Goal: Task Accomplishment & Management: Manage account settings

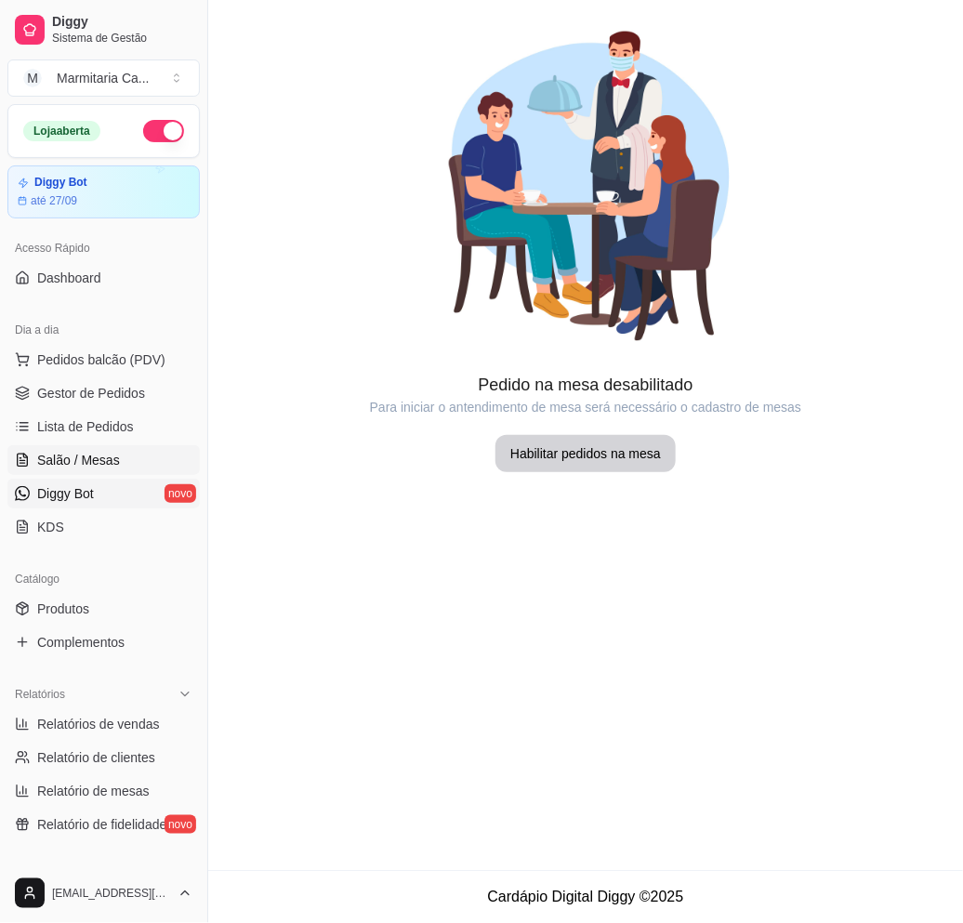
click at [64, 488] on span "Diggy Bot" at bounding box center [65, 493] width 57 height 19
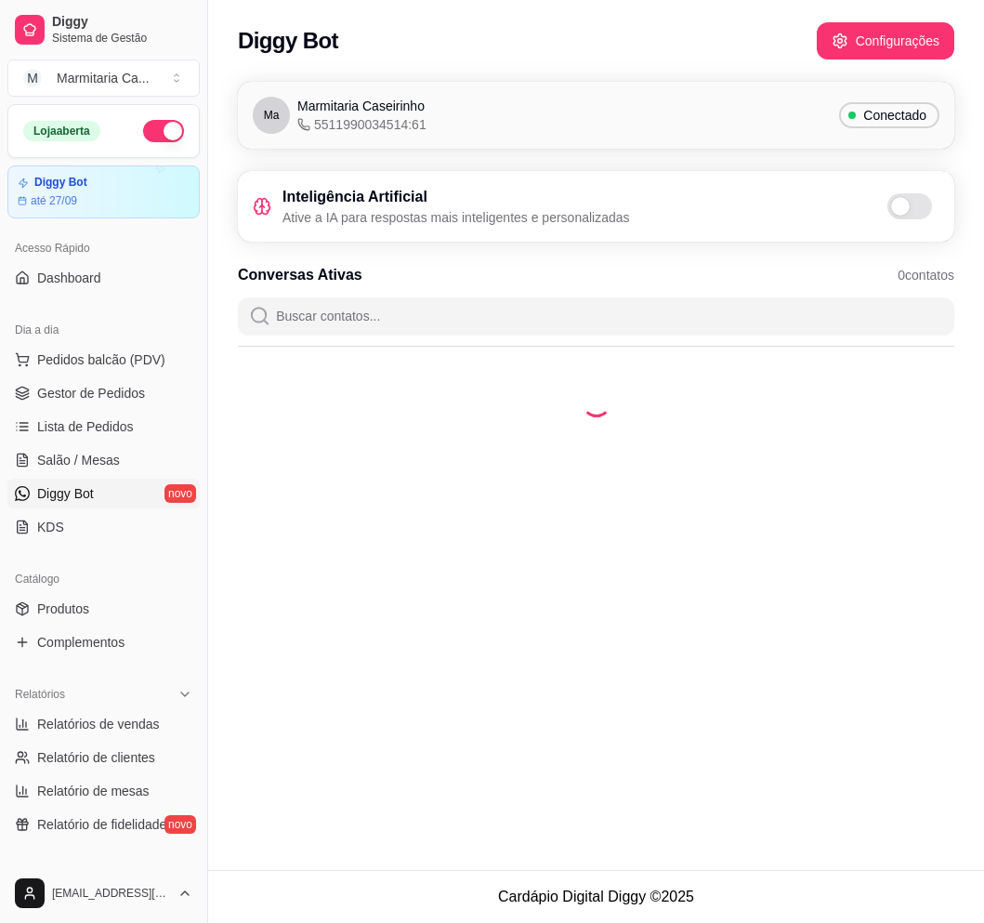
click at [517, 326] on input "Buscar contatos..." at bounding box center [606, 315] width 673 height 37
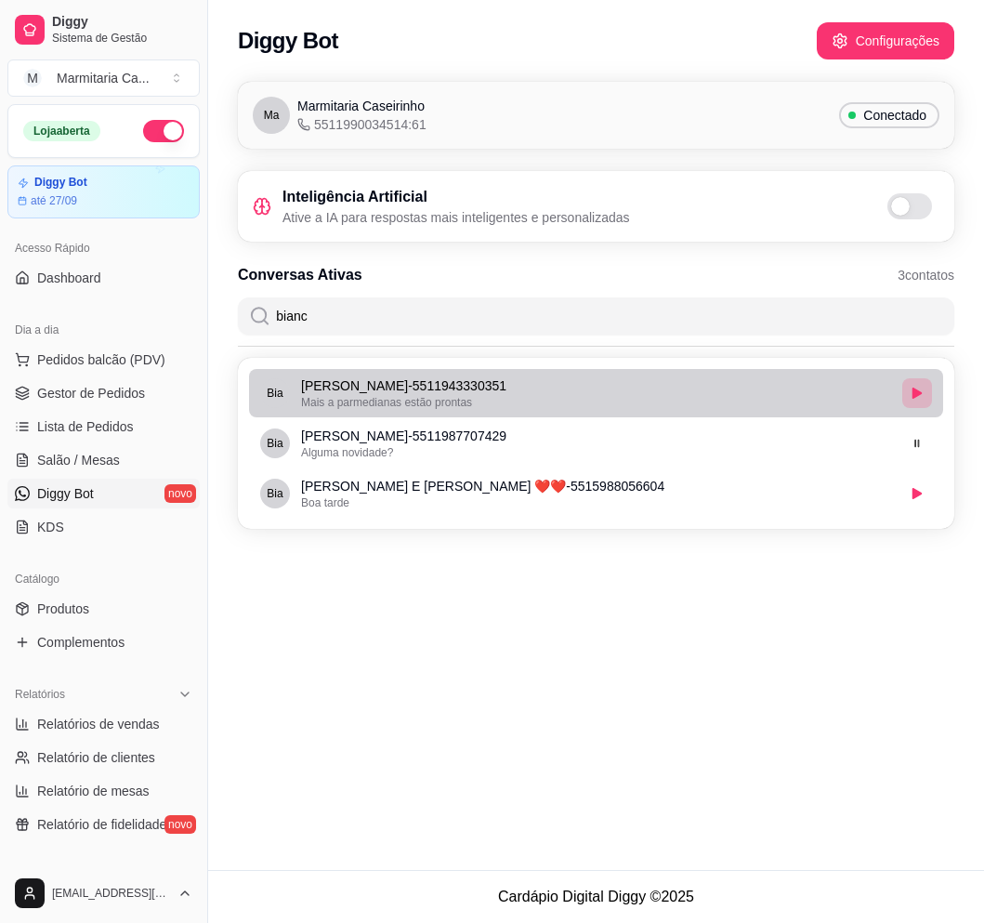
type input "bianc"
click at [910, 396] on button "button" at bounding box center [917, 393] width 30 height 30
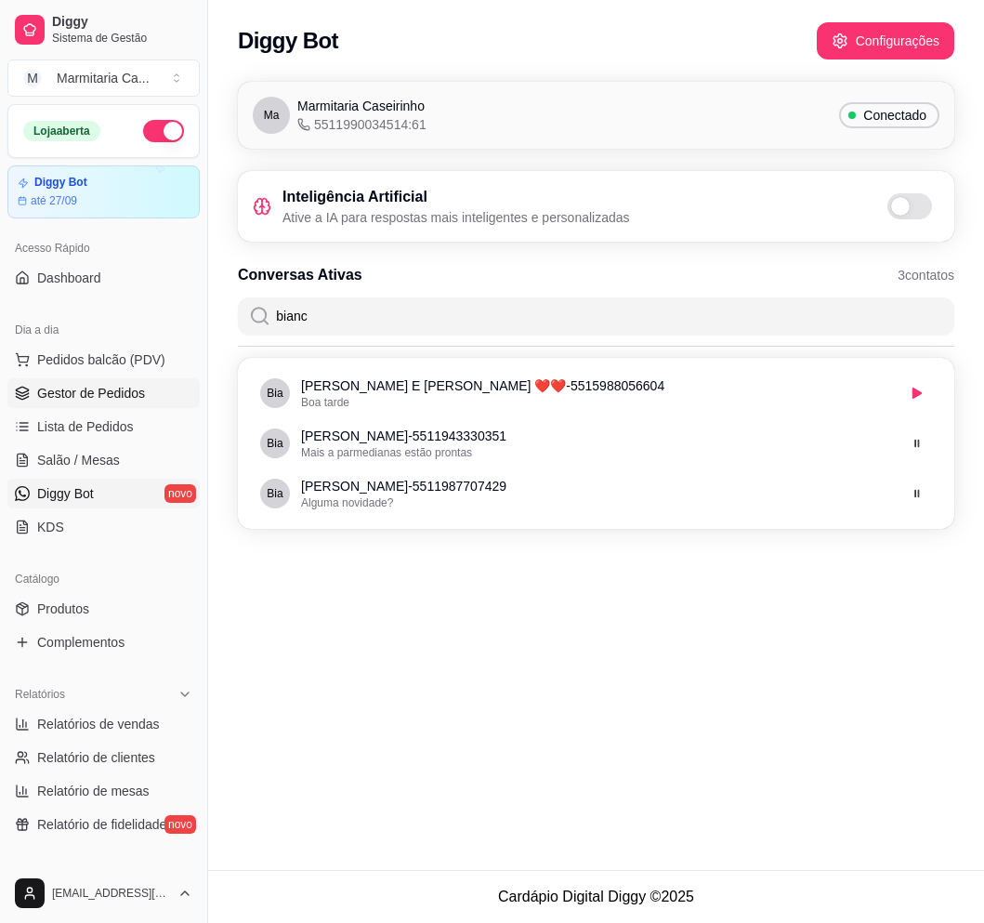
click at [140, 396] on span "Gestor de Pedidos" at bounding box center [91, 393] width 108 height 19
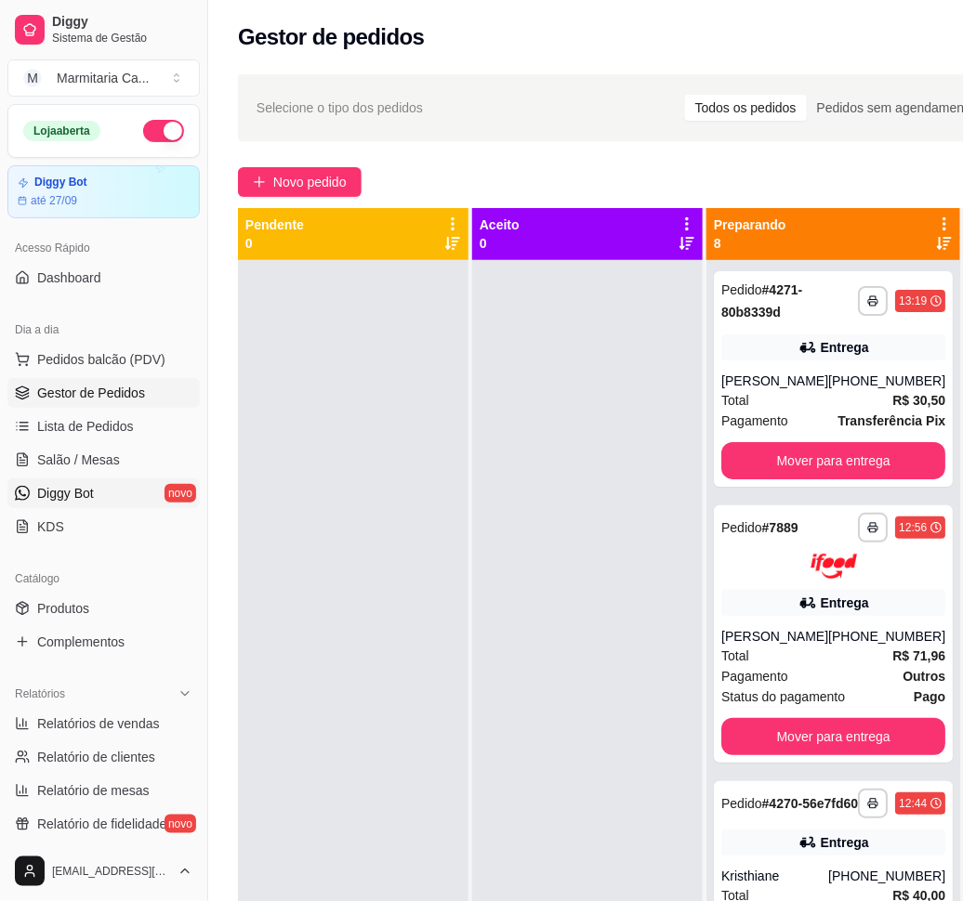
click at [123, 485] on link "Diggy Bot novo" at bounding box center [103, 494] width 192 height 30
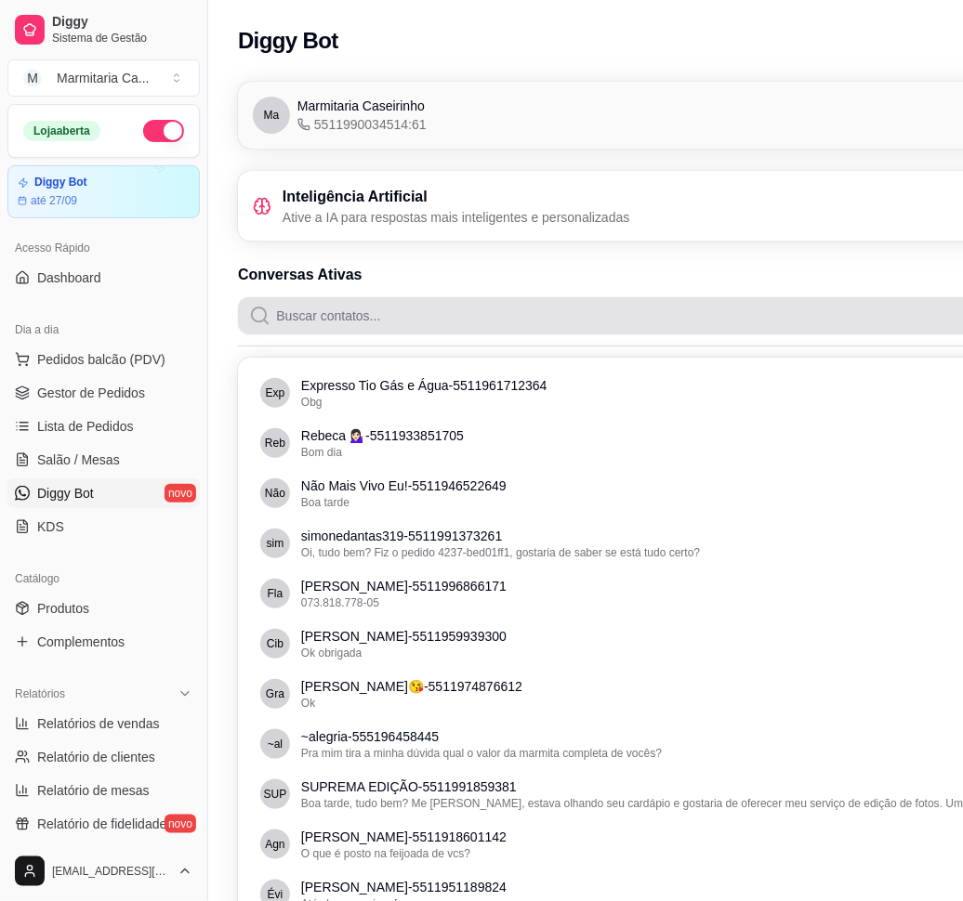
click at [463, 305] on input "Buscar contatos..." at bounding box center [700, 315] width 860 height 37
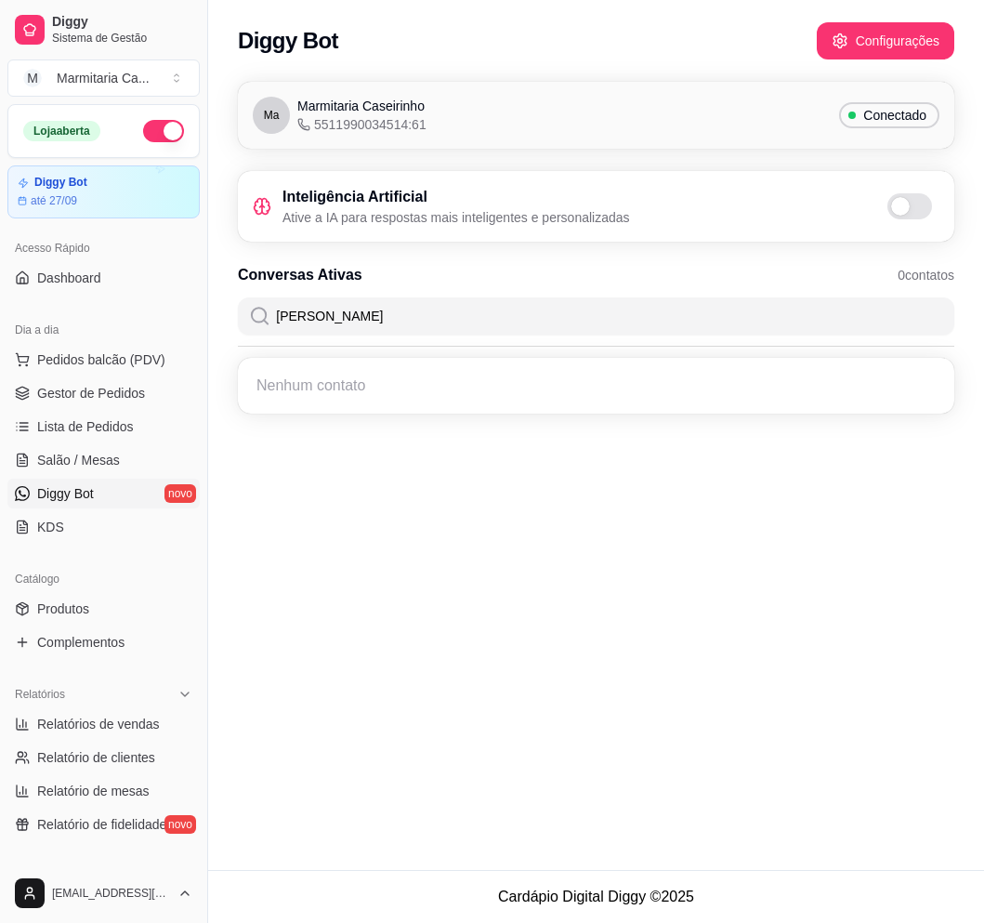
click at [463, 305] on input "[PERSON_NAME]" at bounding box center [606, 315] width 673 height 37
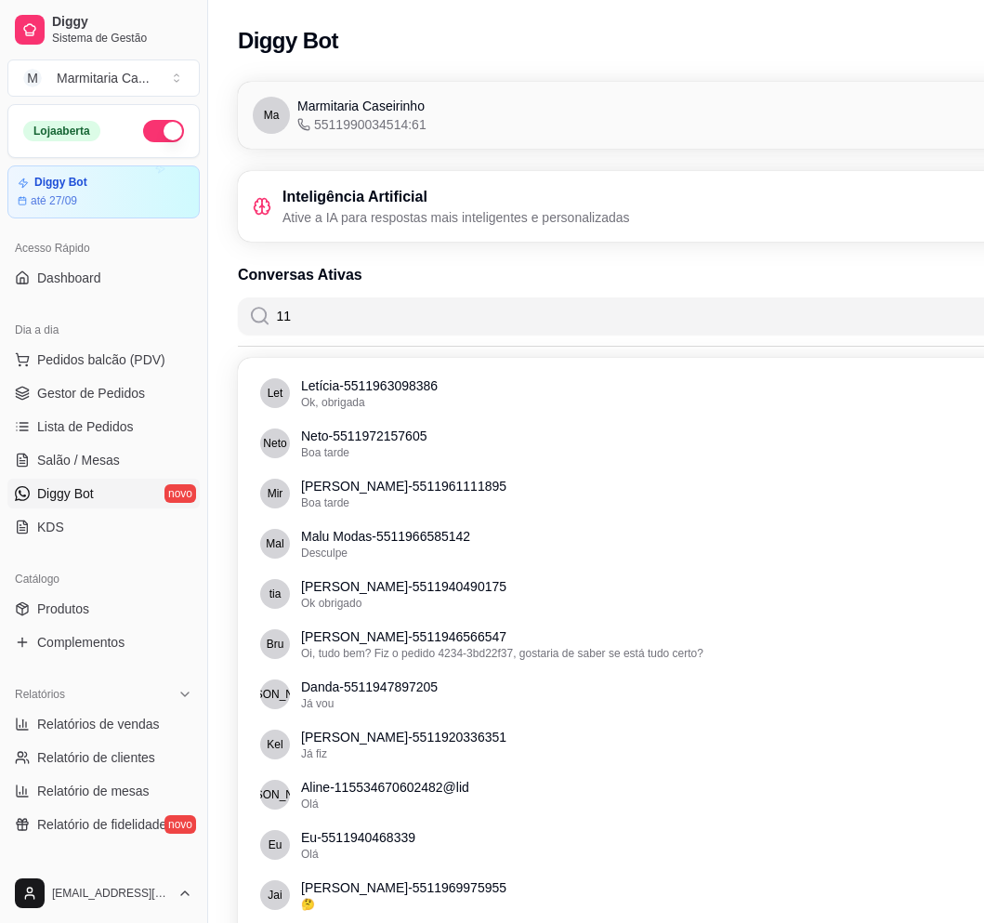
type input "1"
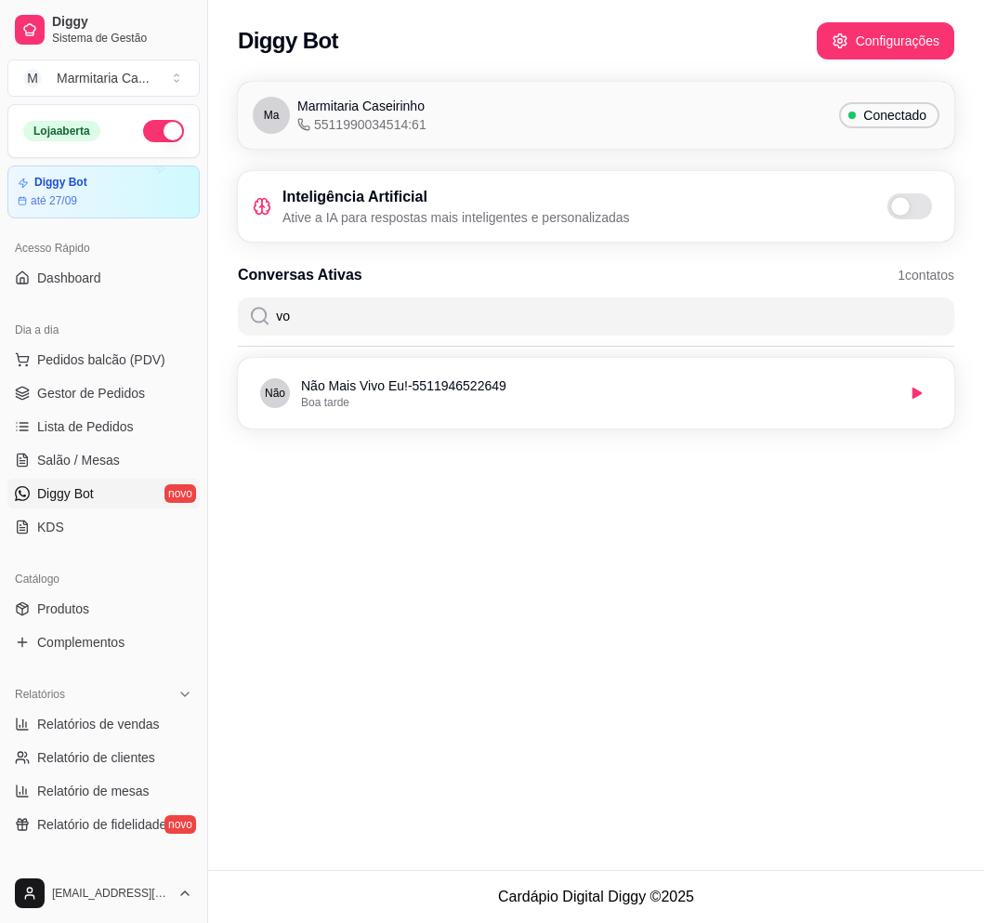
type input "v"
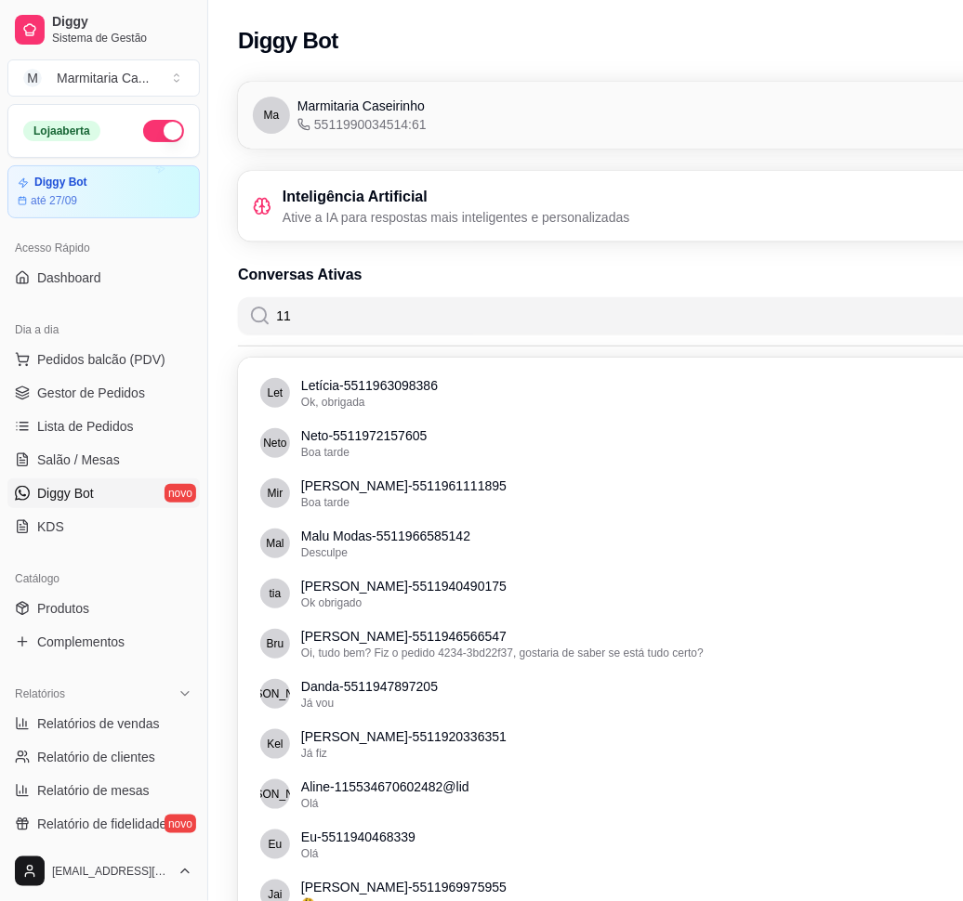
type input "1"
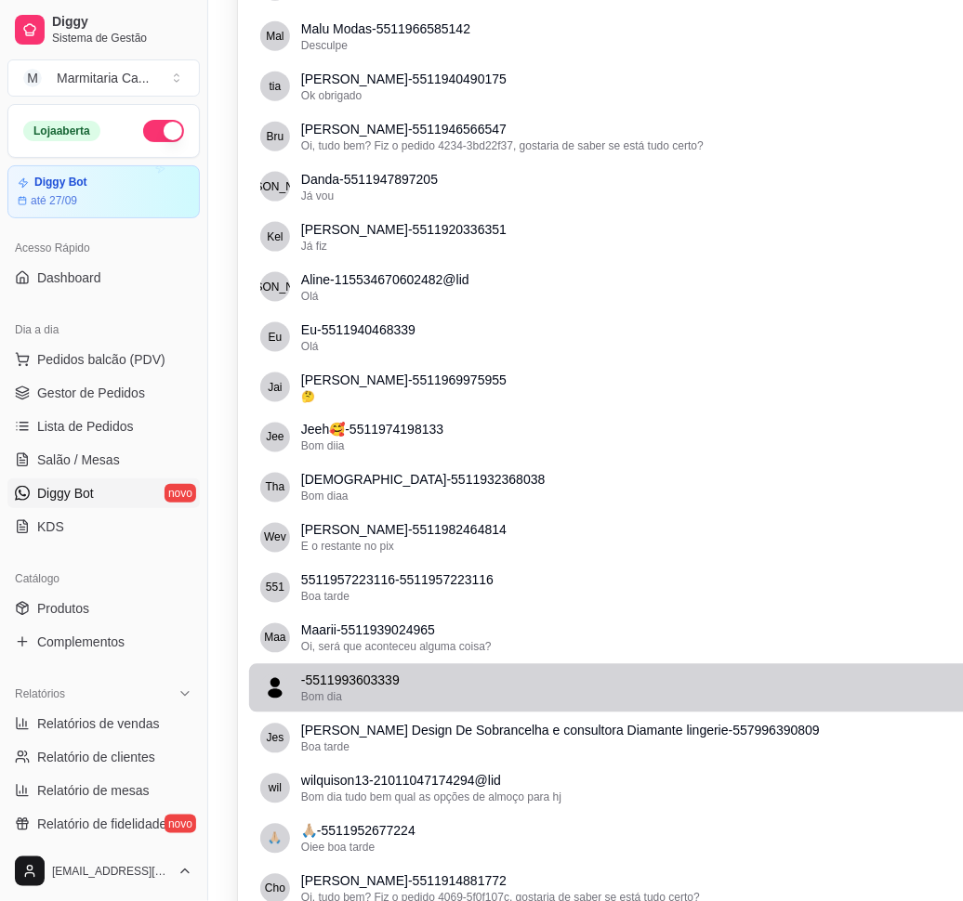
scroll to position [976, 0]
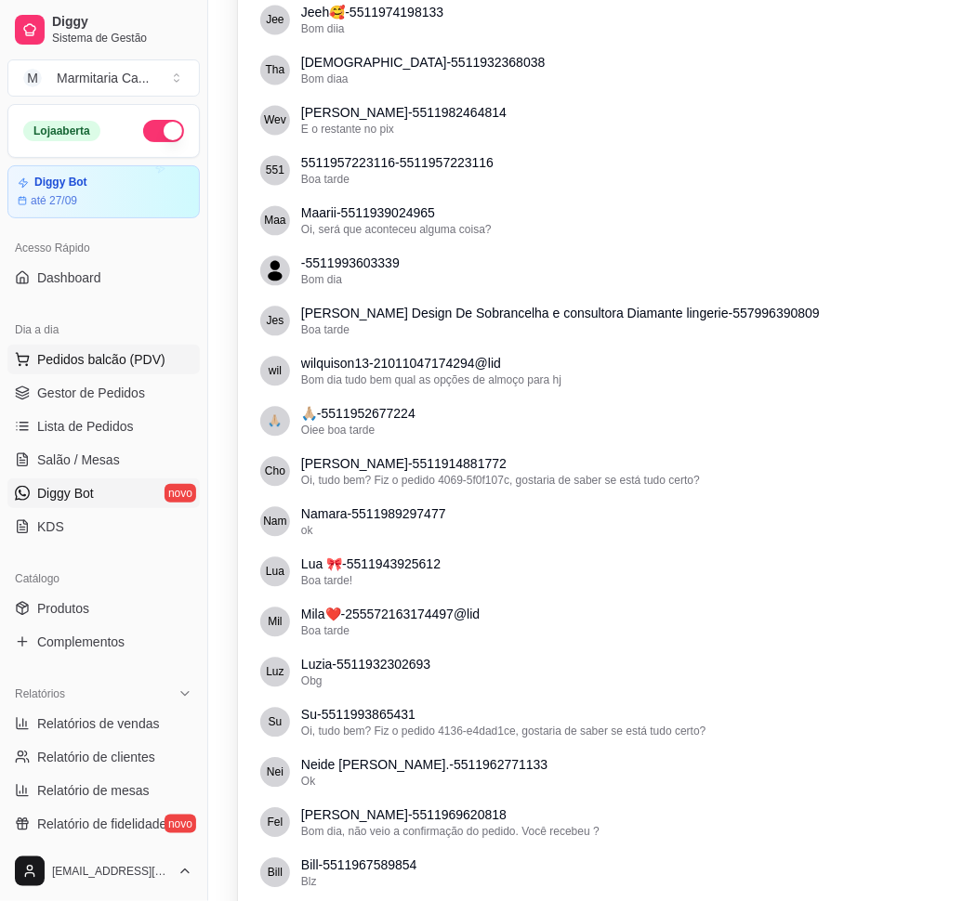
click at [120, 374] on button "Pedidos balcão (PDV)" at bounding box center [103, 360] width 192 height 30
click at [137, 401] on span "Gestor de Pedidos" at bounding box center [91, 393] width 108 height 19
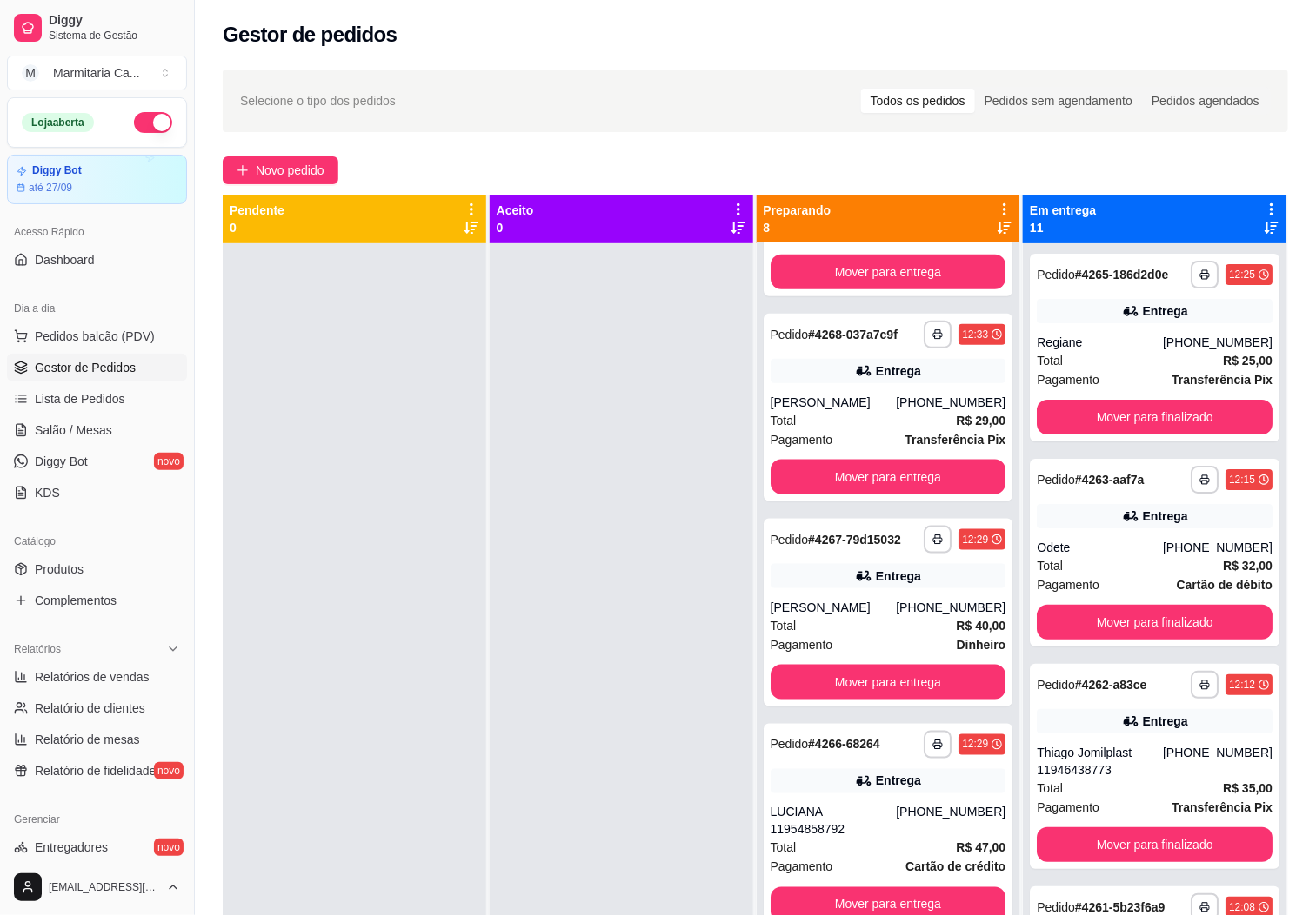
scroll to position [48, 0]
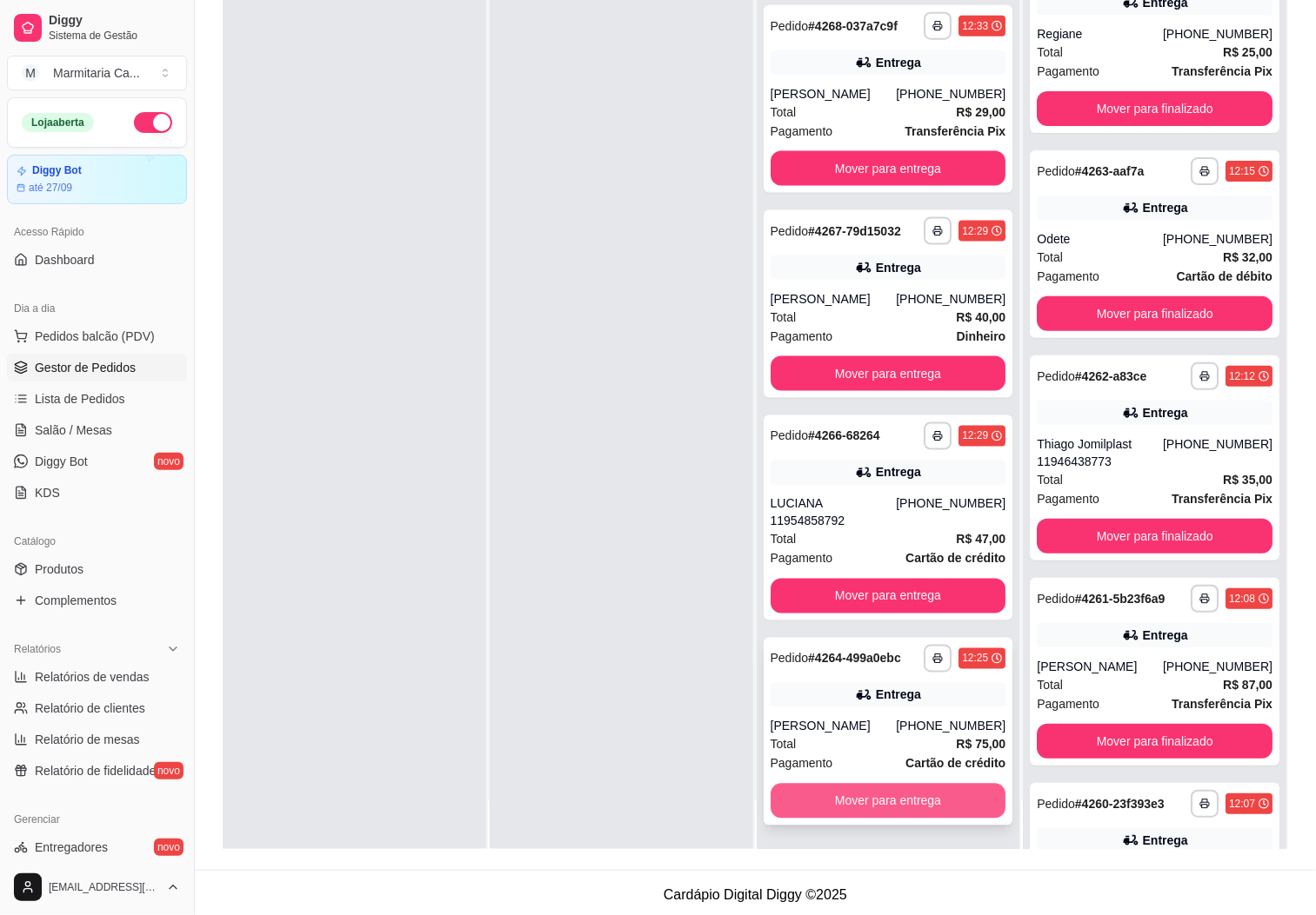
click at [900, 802] on button "Mover para entrega" at bounding box center [888, 801] width 236 height 35
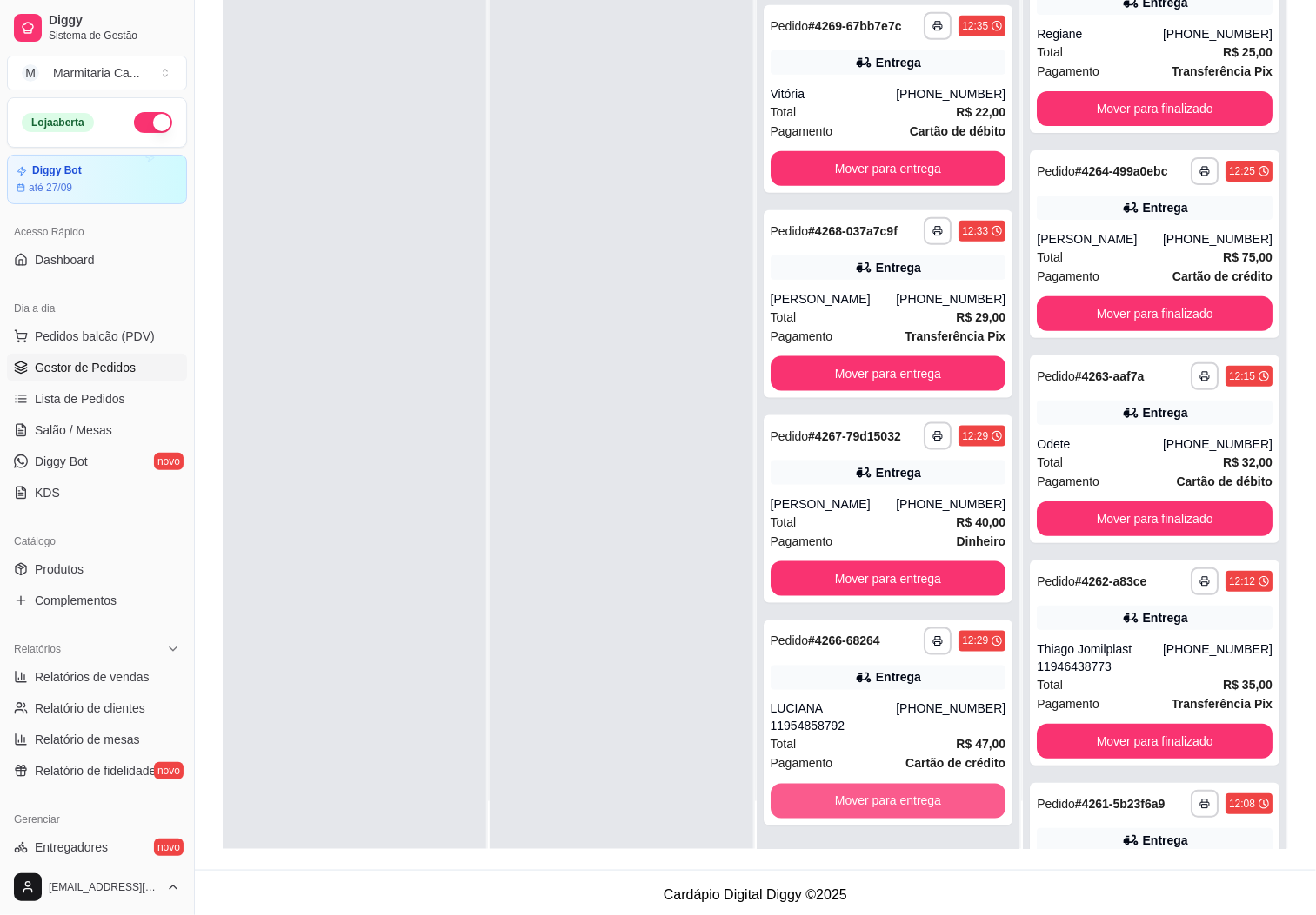
scroll to position [666, 0]
click at [900, 822] on div "**********" at bounding box center [888, 722] width 250 height 205
click at [900, 812] on button "Mover para entrega" at bounding box center [888, 801] width 236 height 35
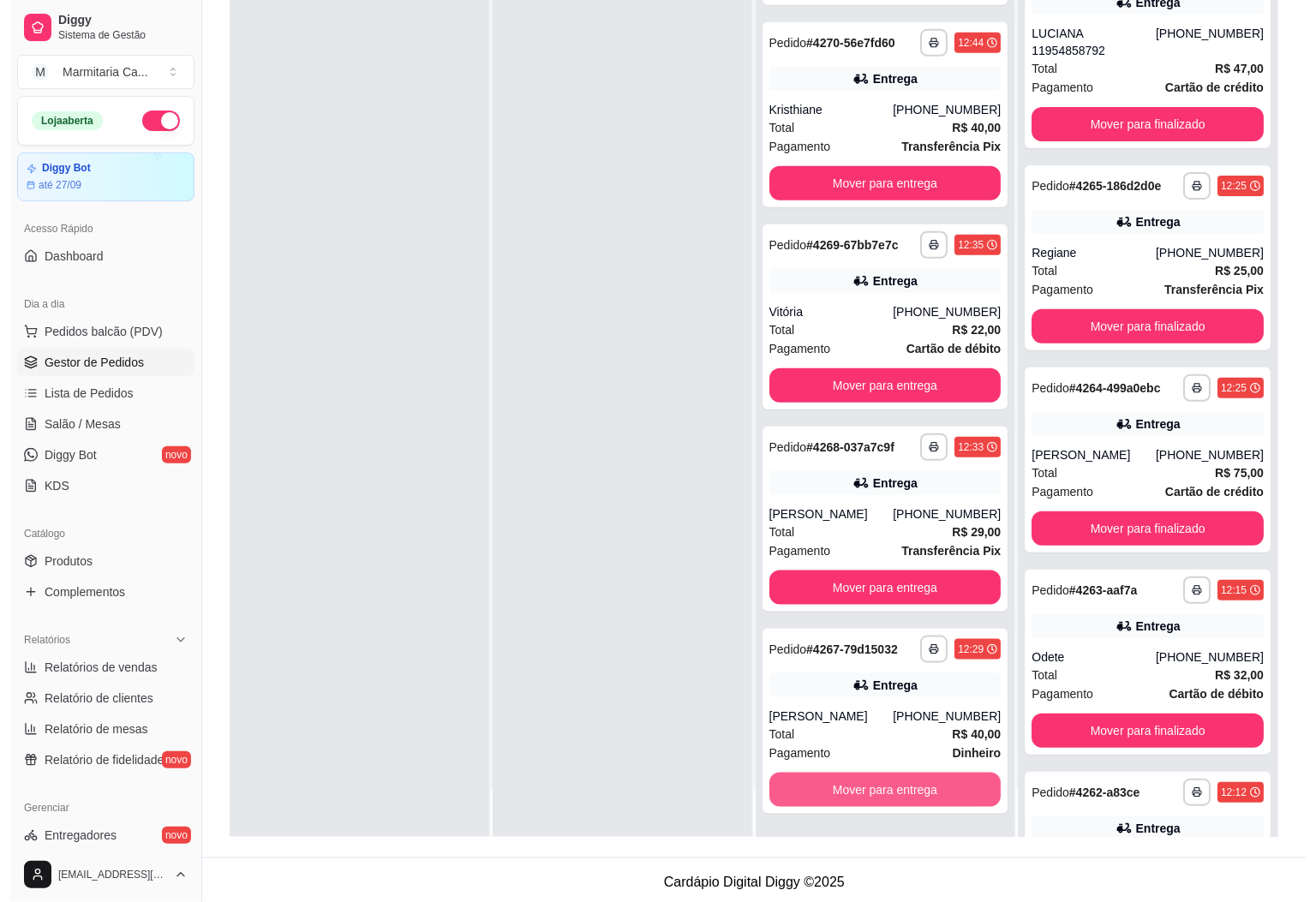
scroll to position [438, 0]
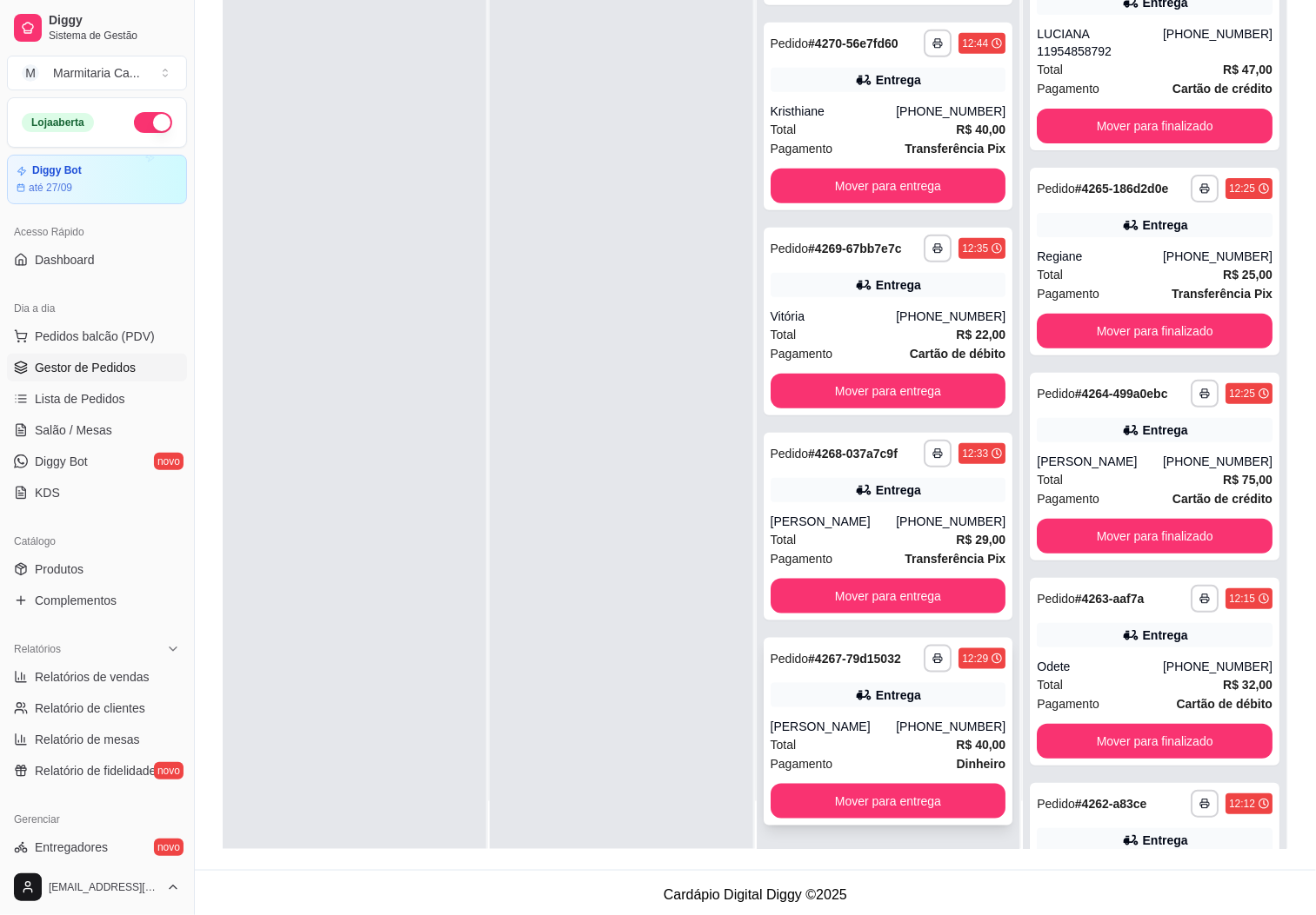
click at [883, 722] on div "[PERSON_NAME]" at bounding box center [833, 727] width 126 height 18
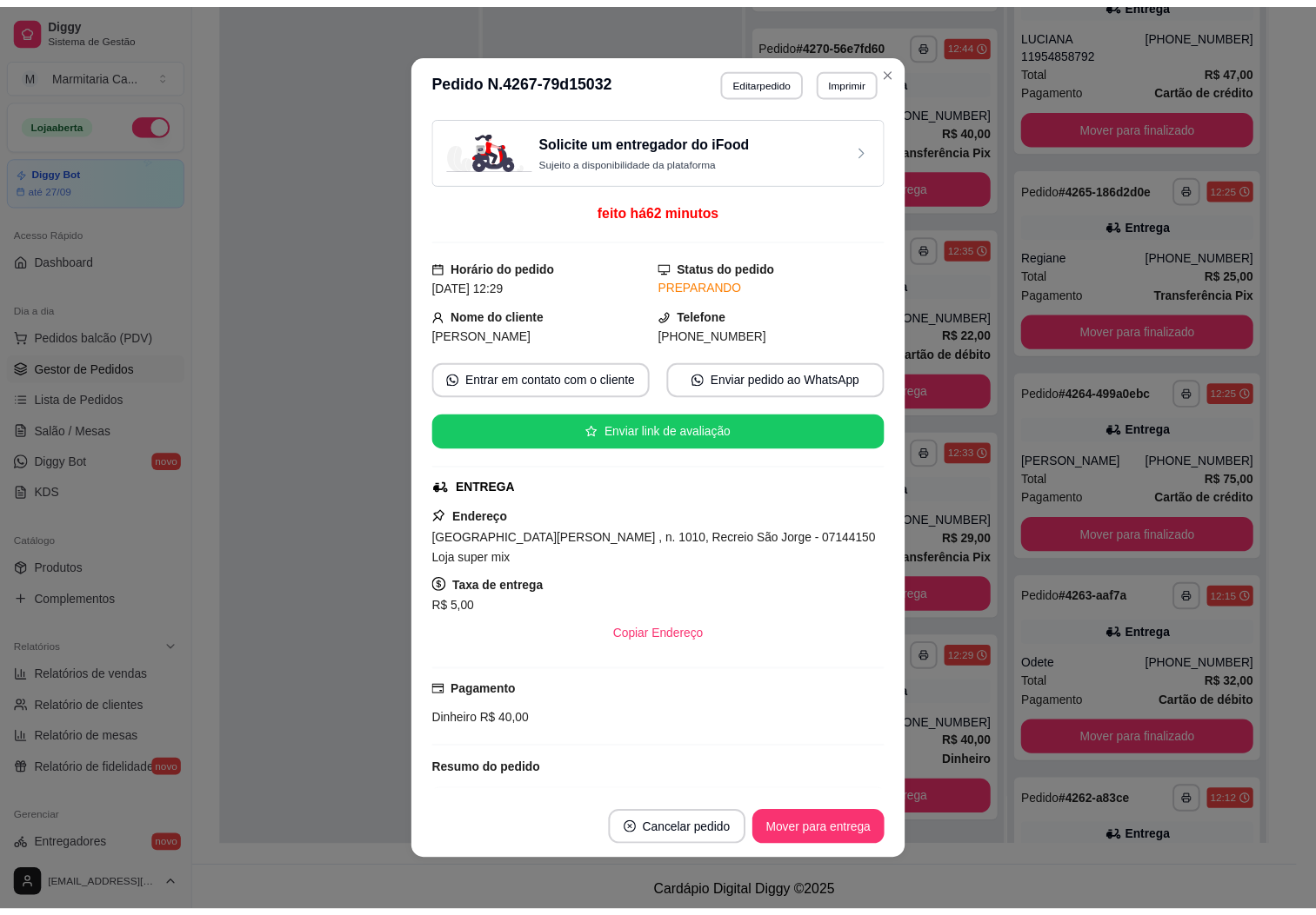
scroll to position [290, 0]
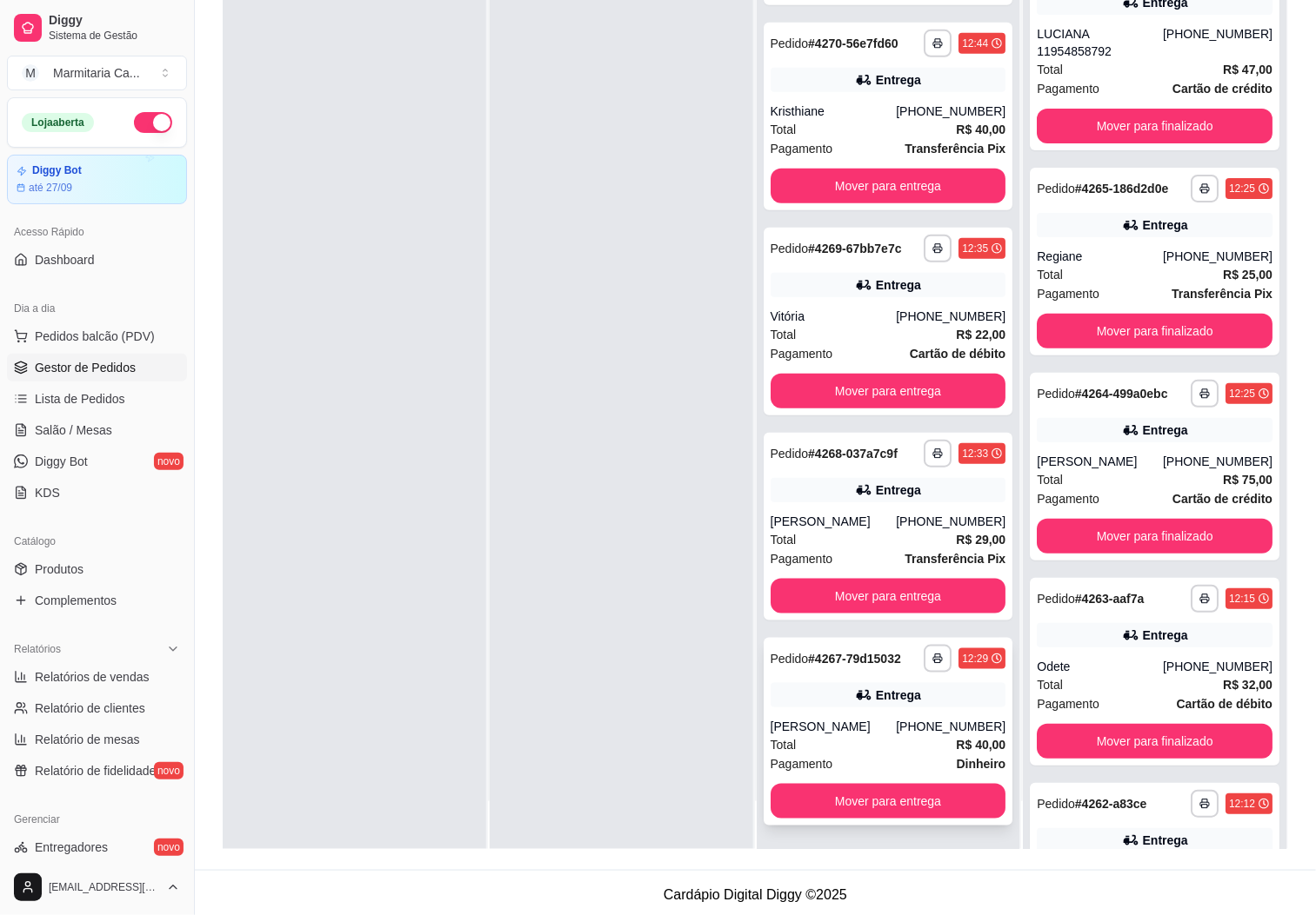
click at [848, 819] on div "**********" at bounding box center [888, 732] width 250 height 188
click at [874, 811] on button "Mover para entrega" at bounding box center [888, 801] width 236 height 35
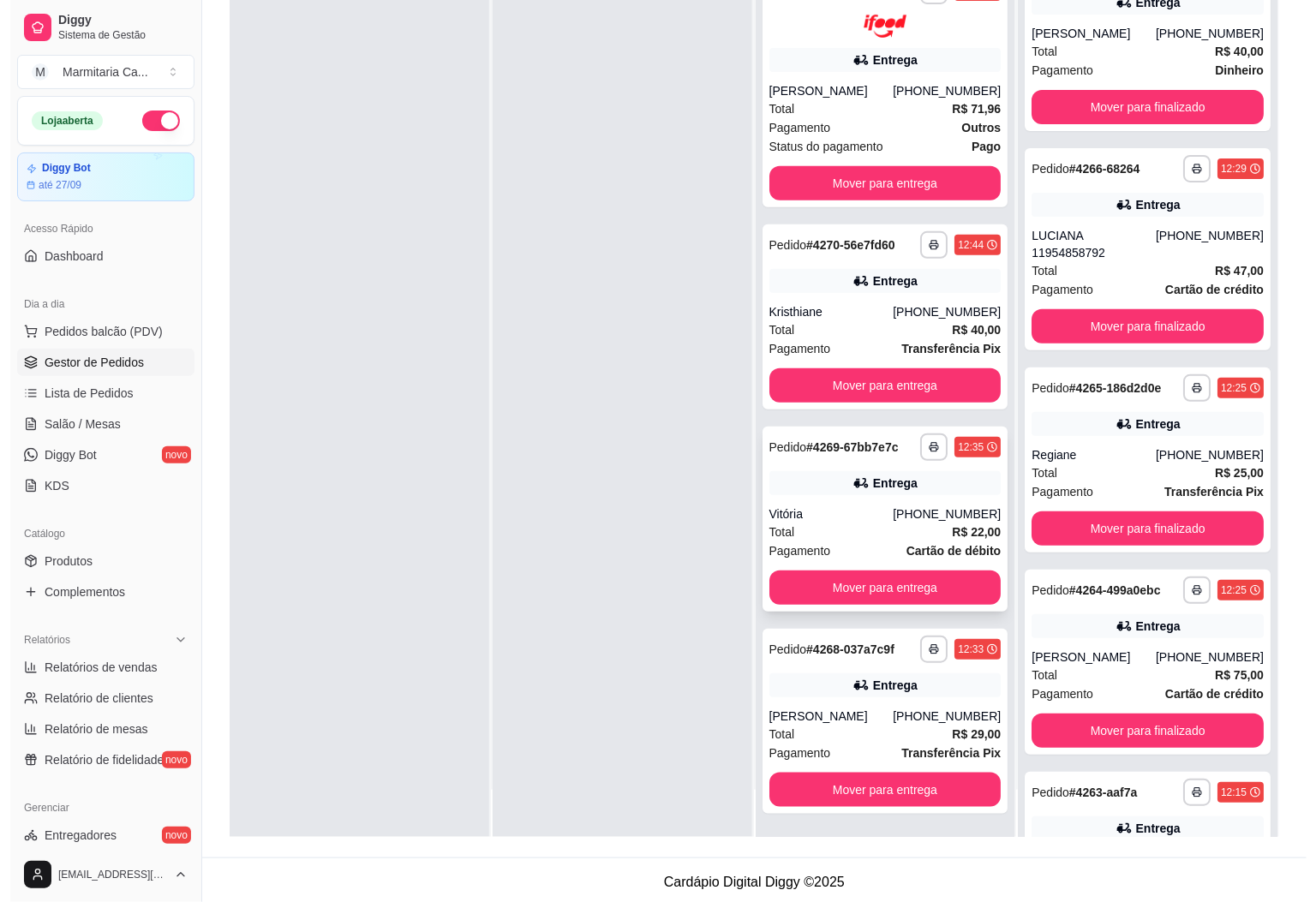
scroll to position [222, 0]
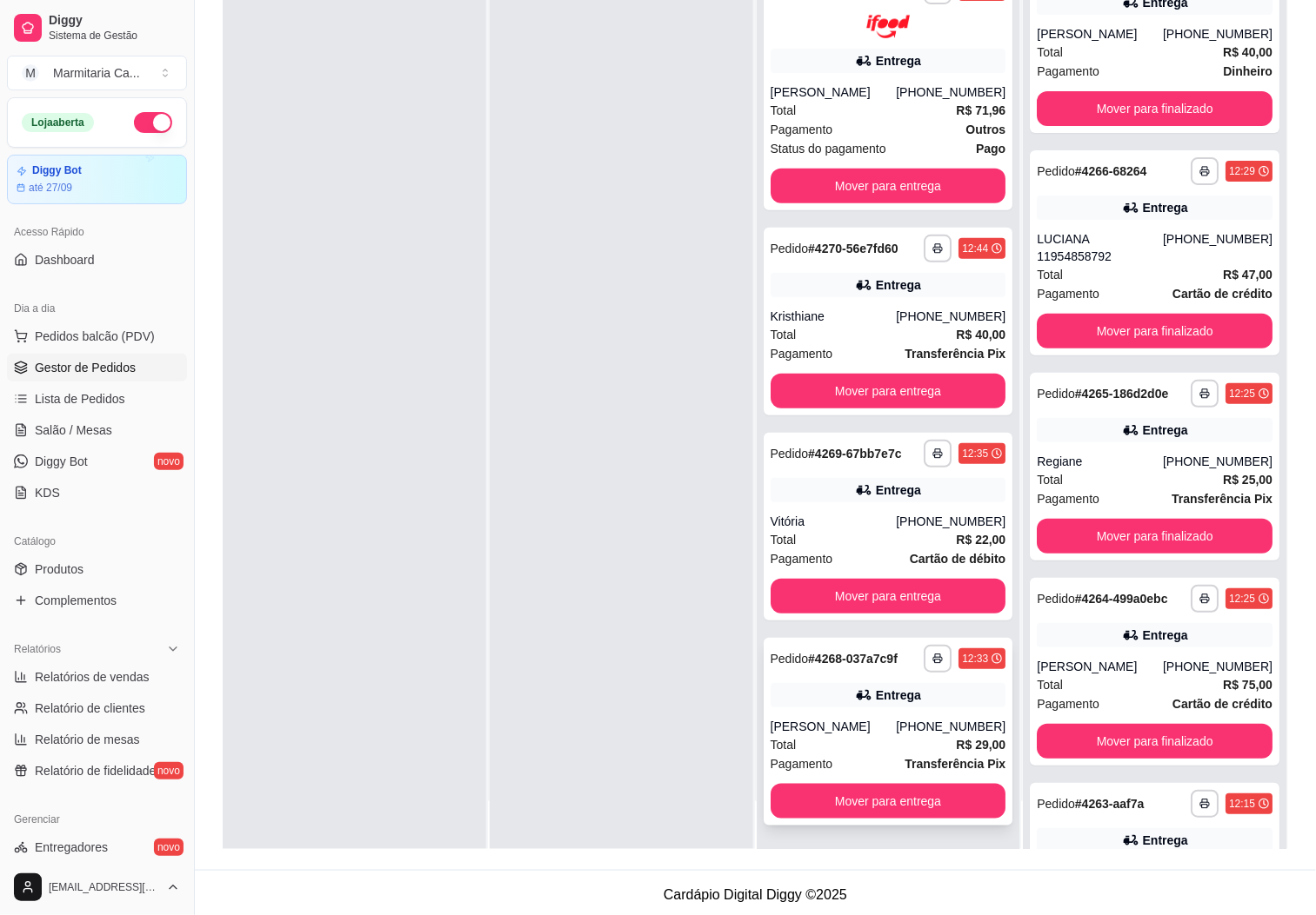
click at [855, 703] on icon at bounding box center [863, 695] width 18 height 18
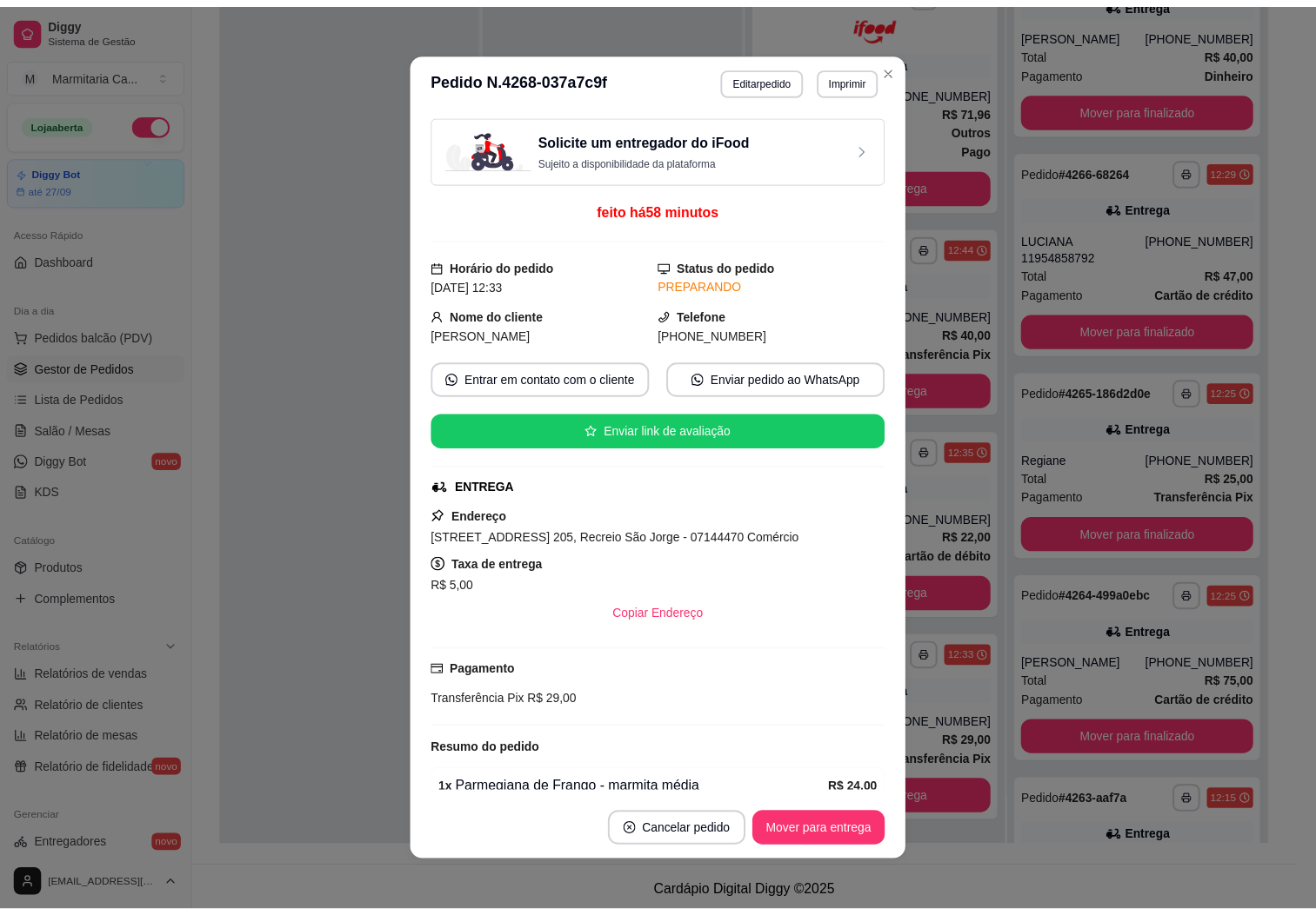
scroll to position [163, 0]
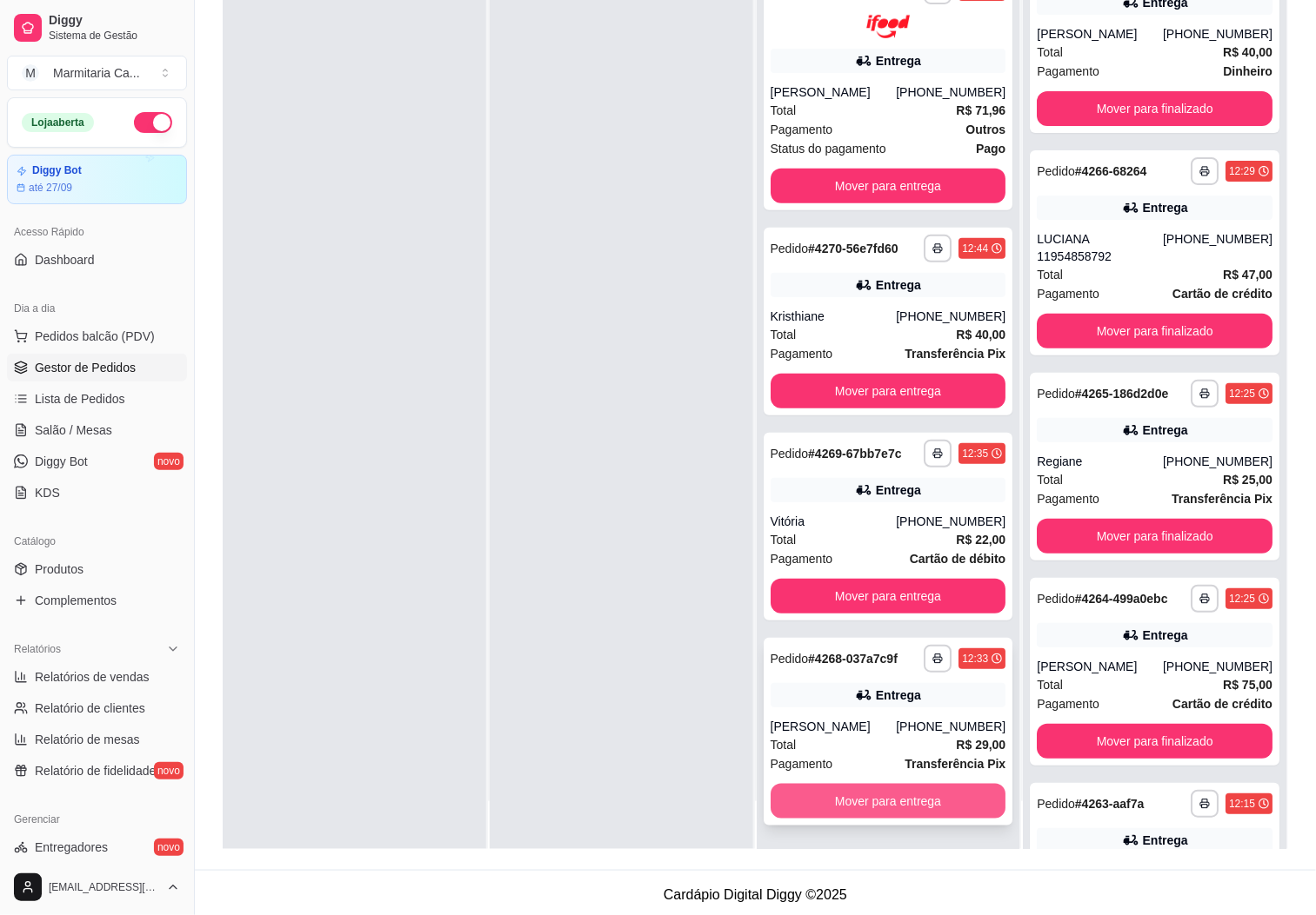
click at [875, 806] on button "Mover para entrega" at bounding box center [888, 801] width 236 height 35
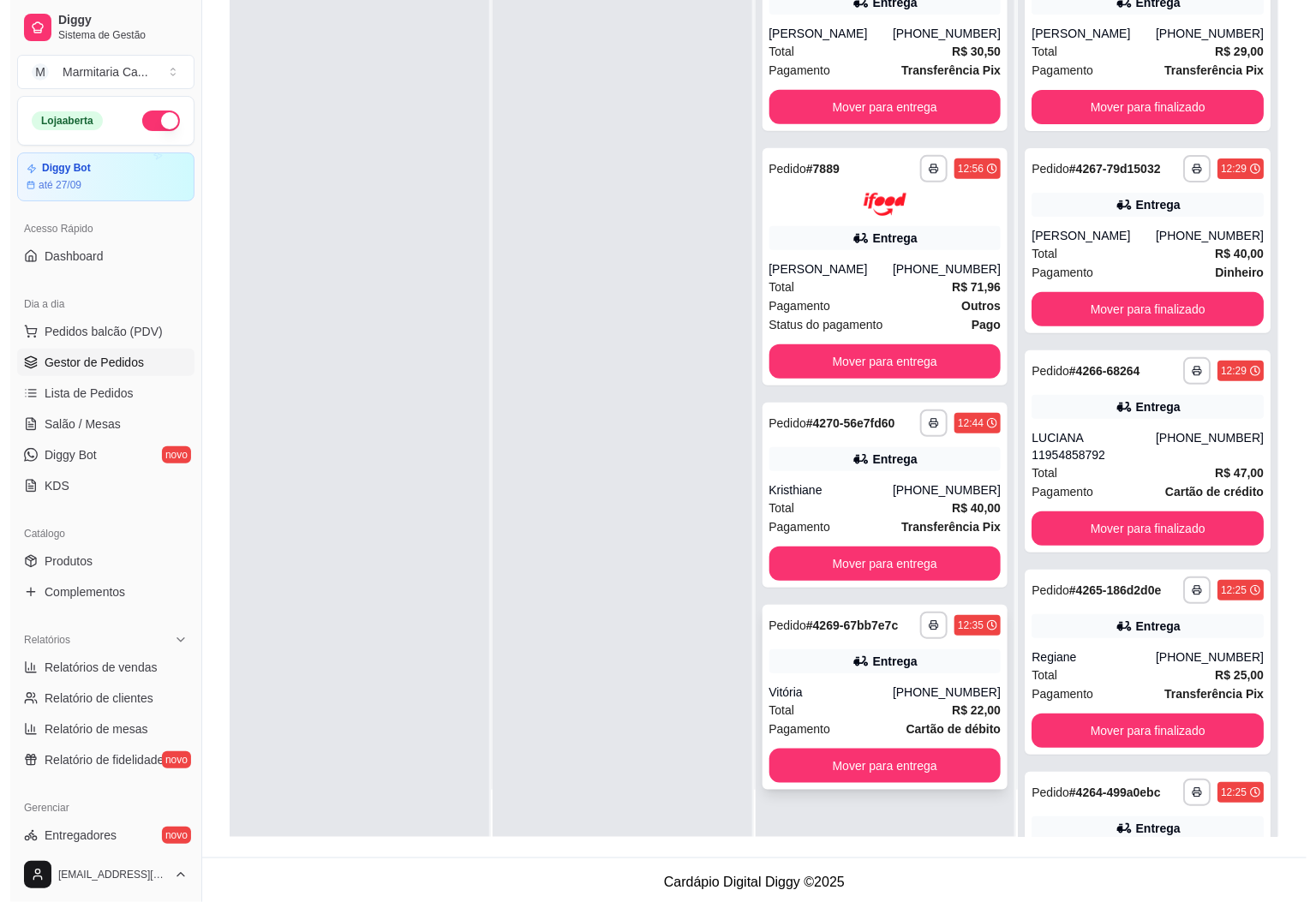
scroll to position [18, 0]
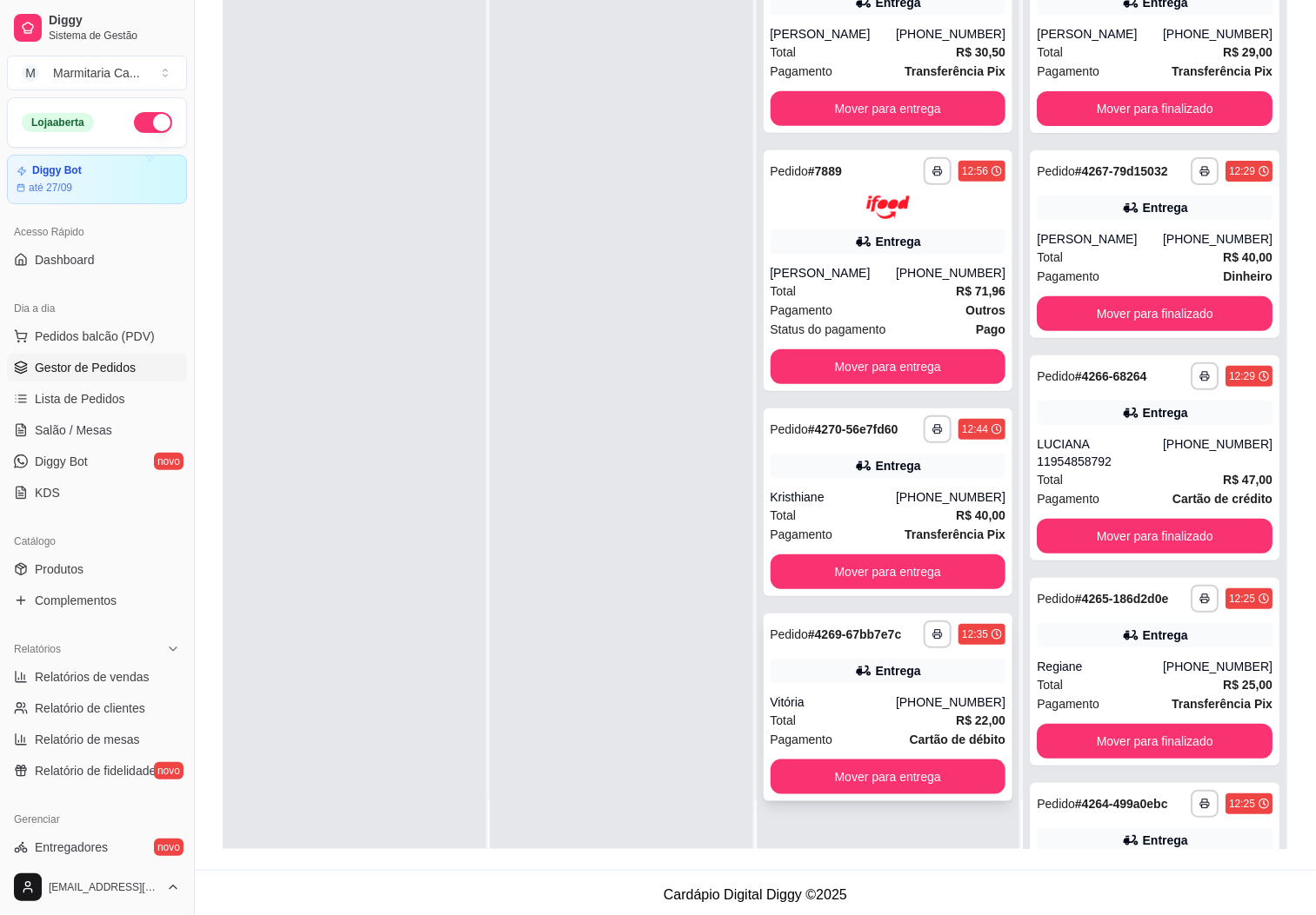
click at [859, 645] on div "Pedido # 4269-67bb7e7c" at bounding box center [836, 634] width 131 height 21
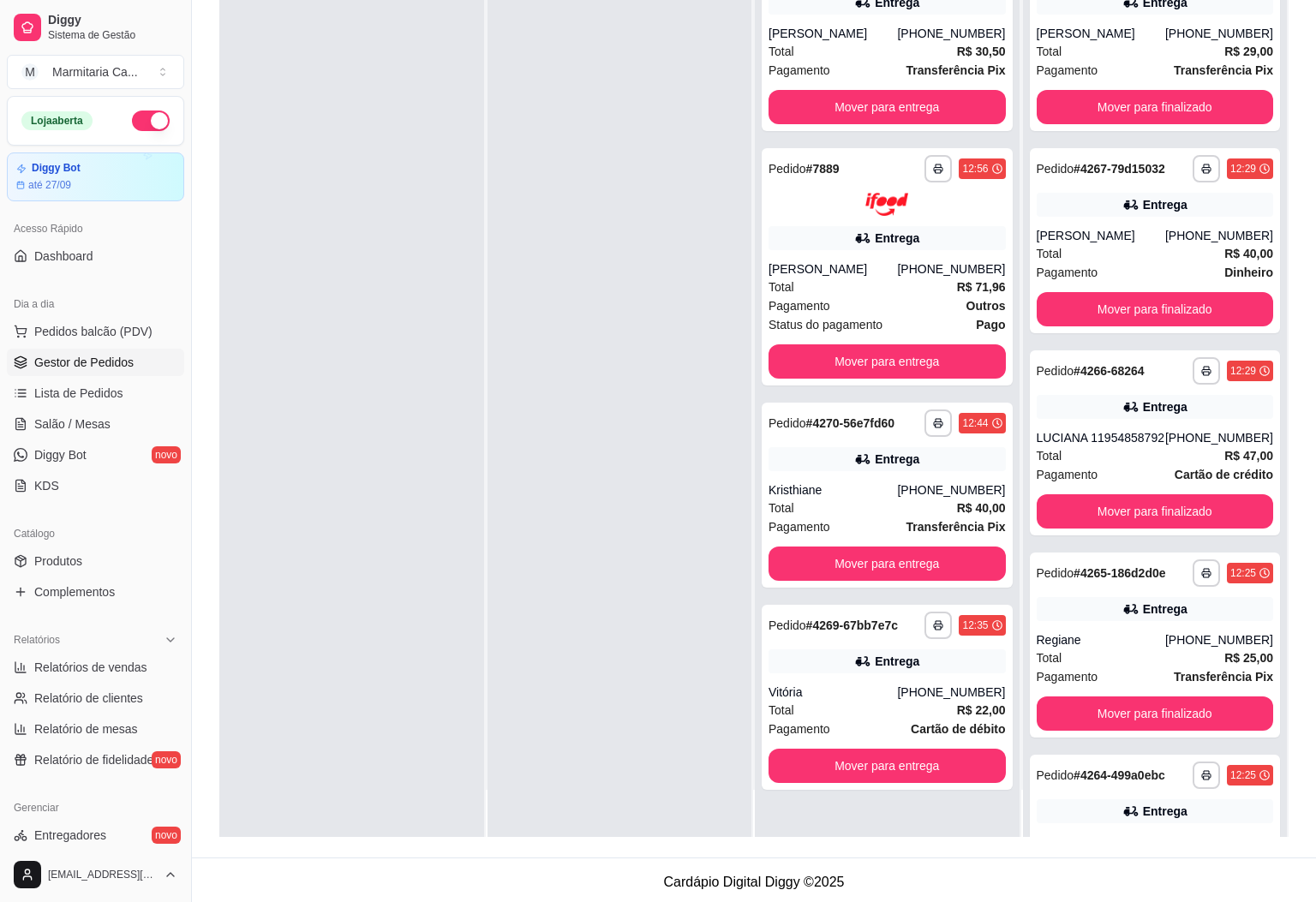
scroll to position [0, 0]
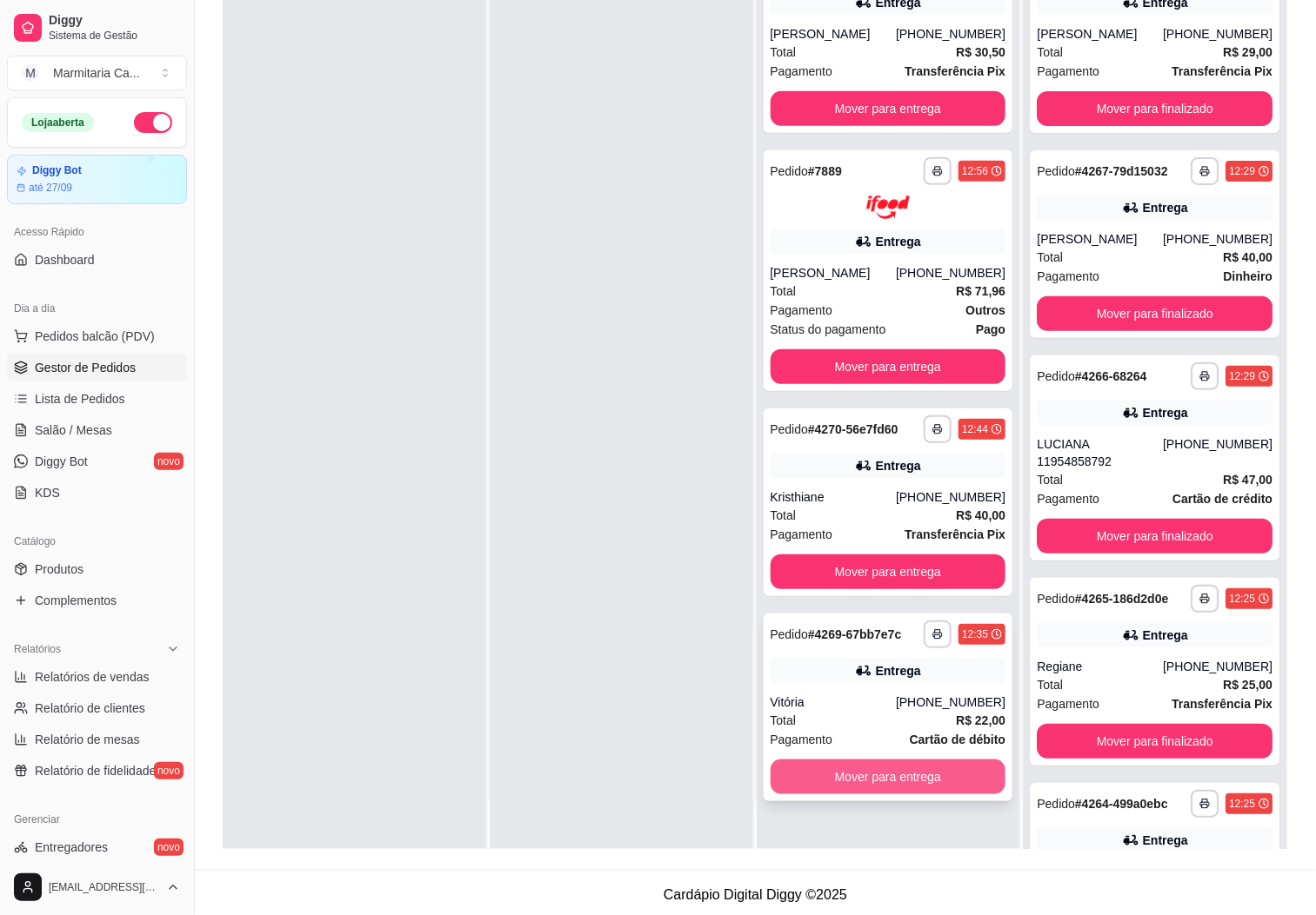
click at [900, 794] on button "Mover para entrega" at bounding box center [888, 777] width 236 height 35
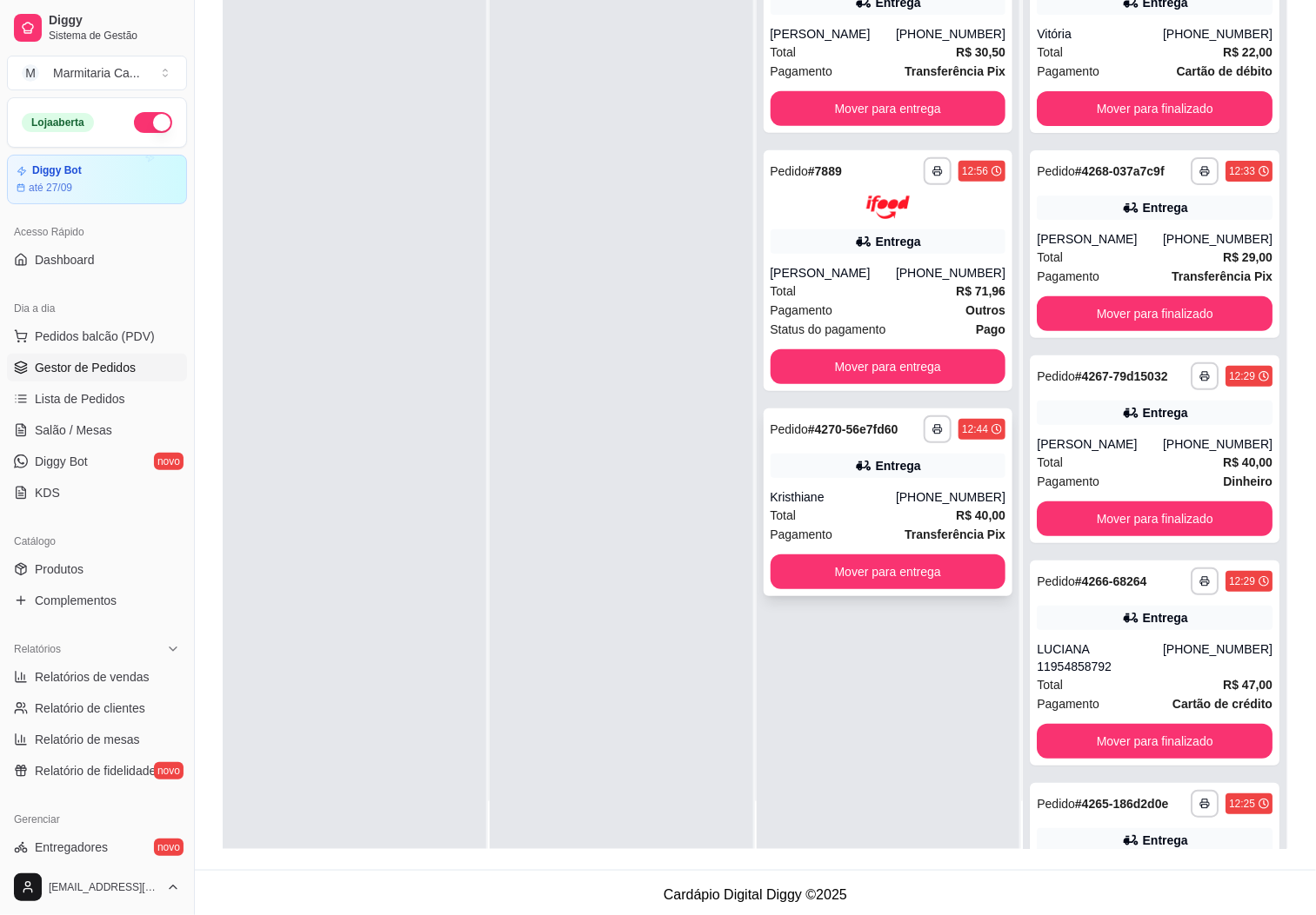
click at [895, 506] on div "Kristhiane" at bounding box center [833, 497] width 126 height 18
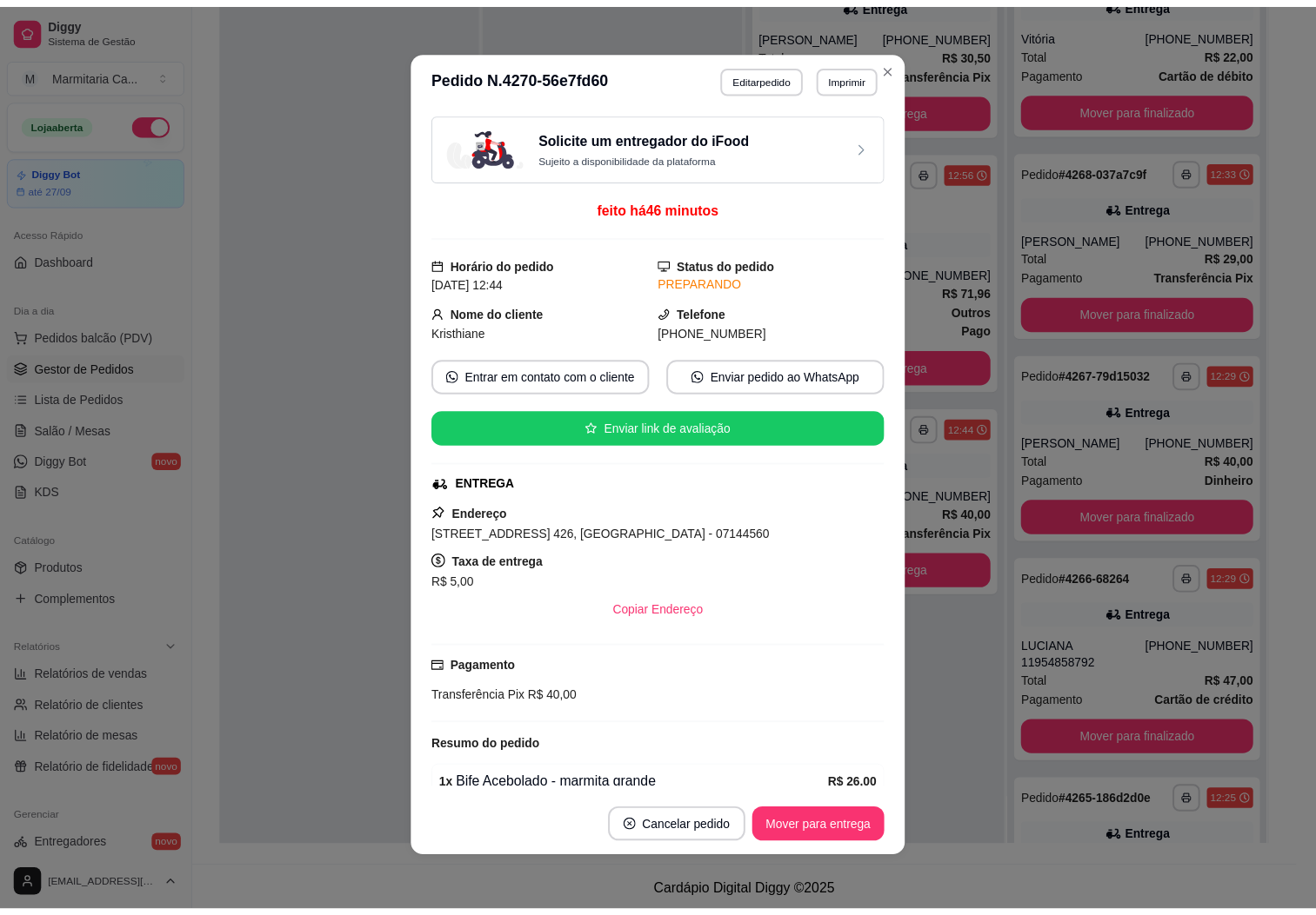
scroll to position [264, 0]
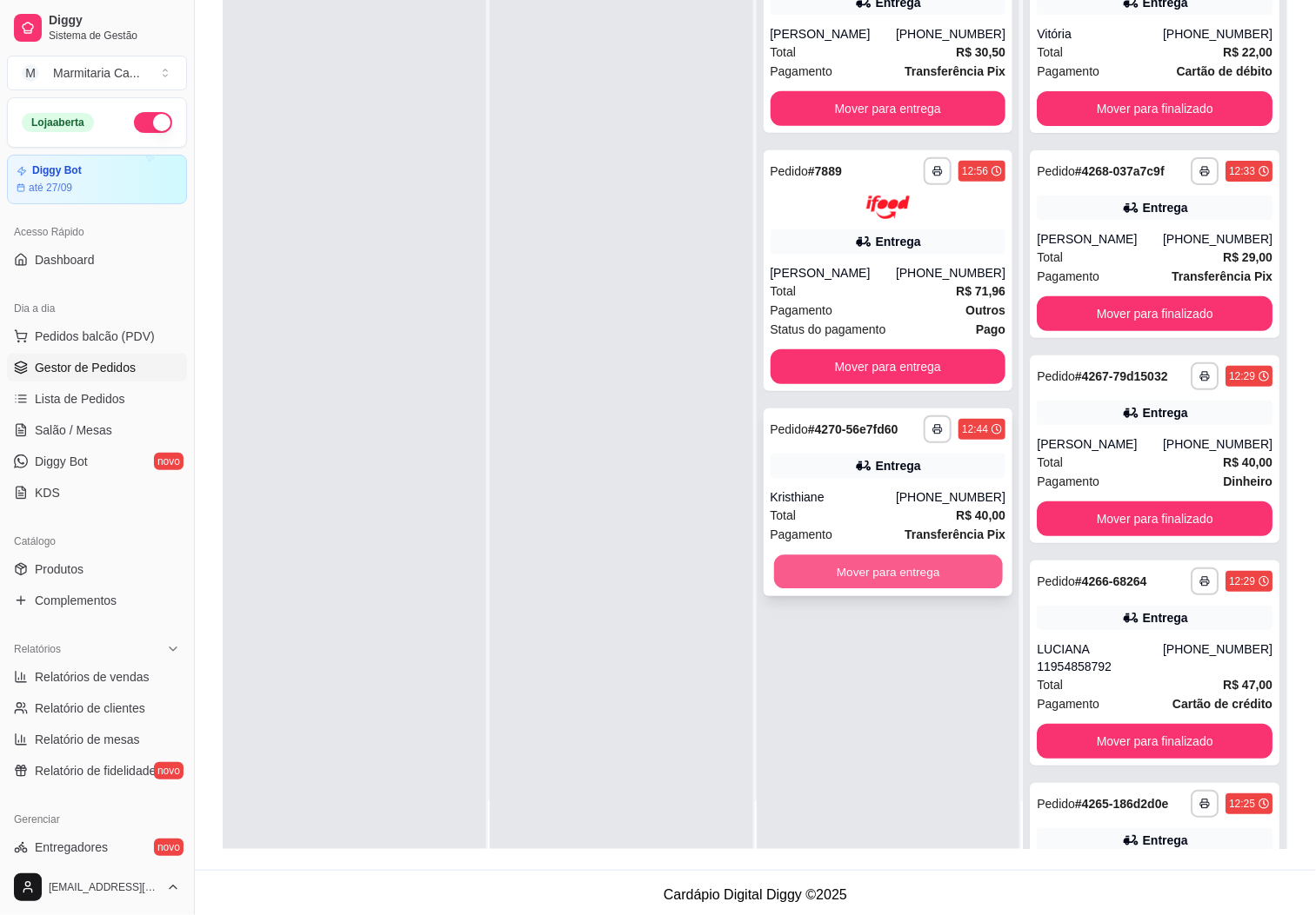
click at [833, 588] on button "Mover para entrega" at bounding box center [888, 572] width 228 height 34
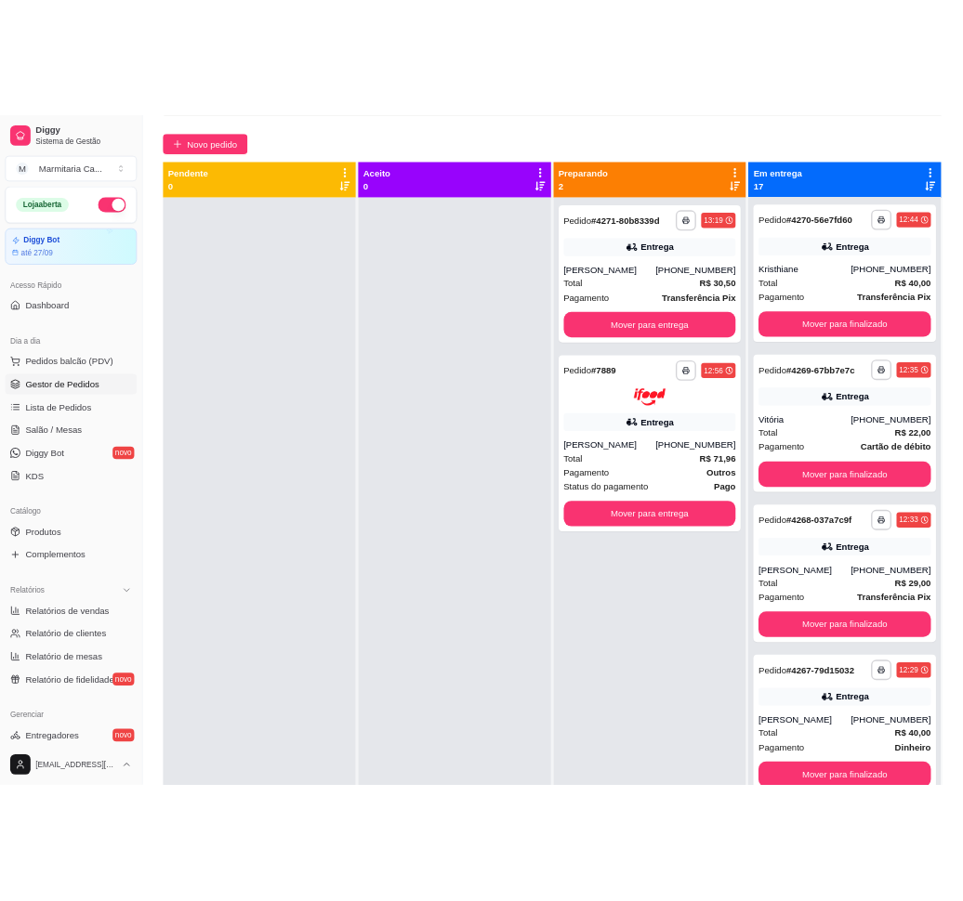
scroll to position [0, 0]
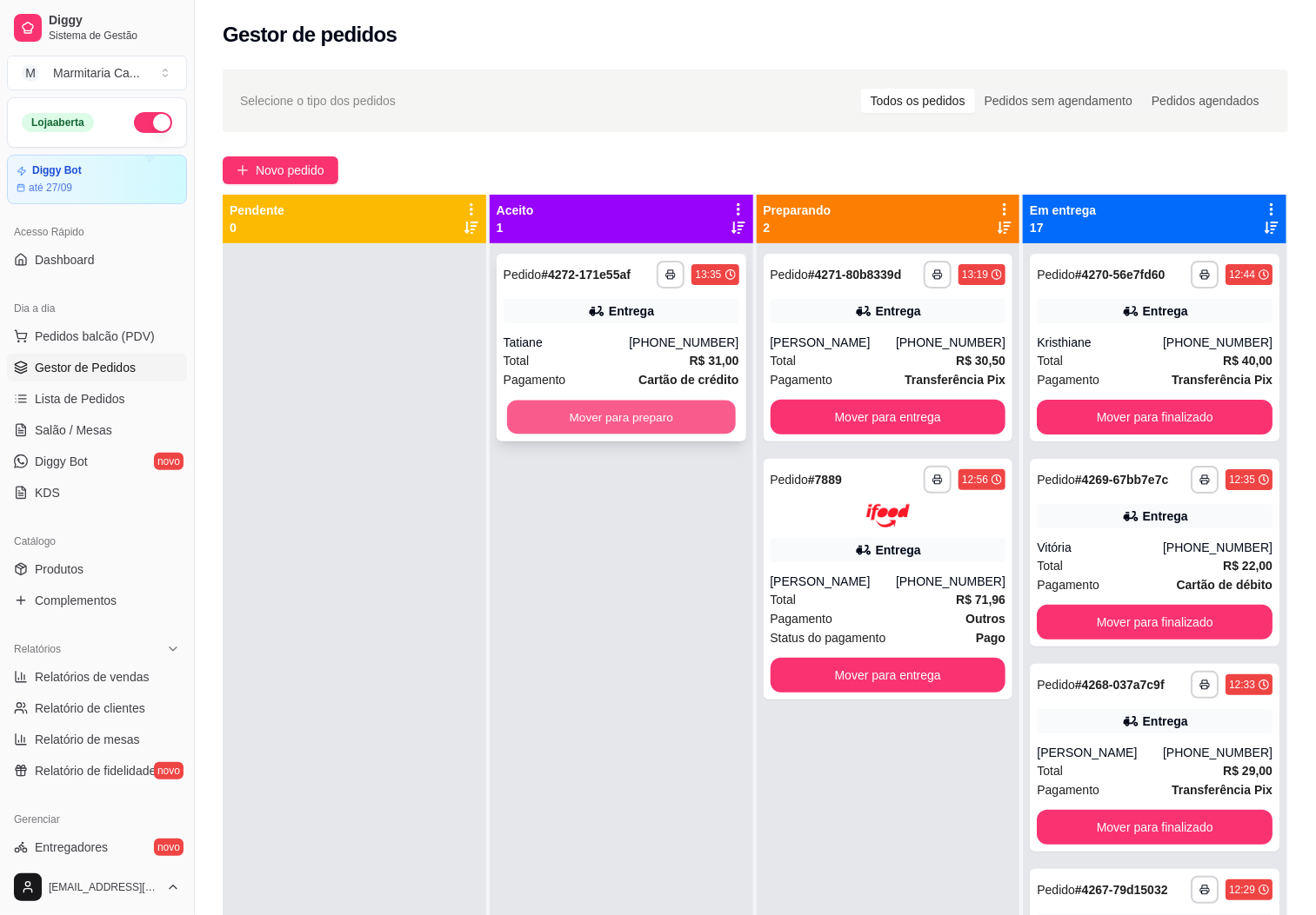
click at [699, 407] on button "Mover para preparo" at bounding box center [621, 417] width 228 height 34
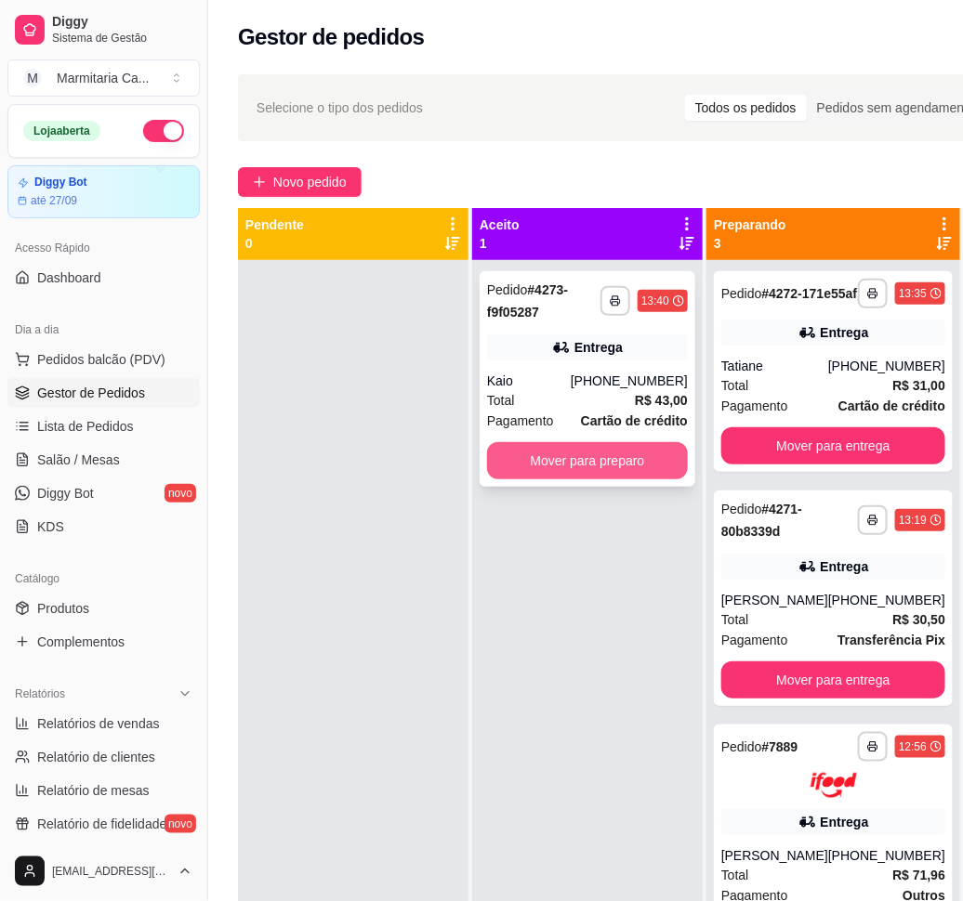
click at [545, 468] on button "Mover para preparo" at bounding box center [587, 460] width 201 height 37
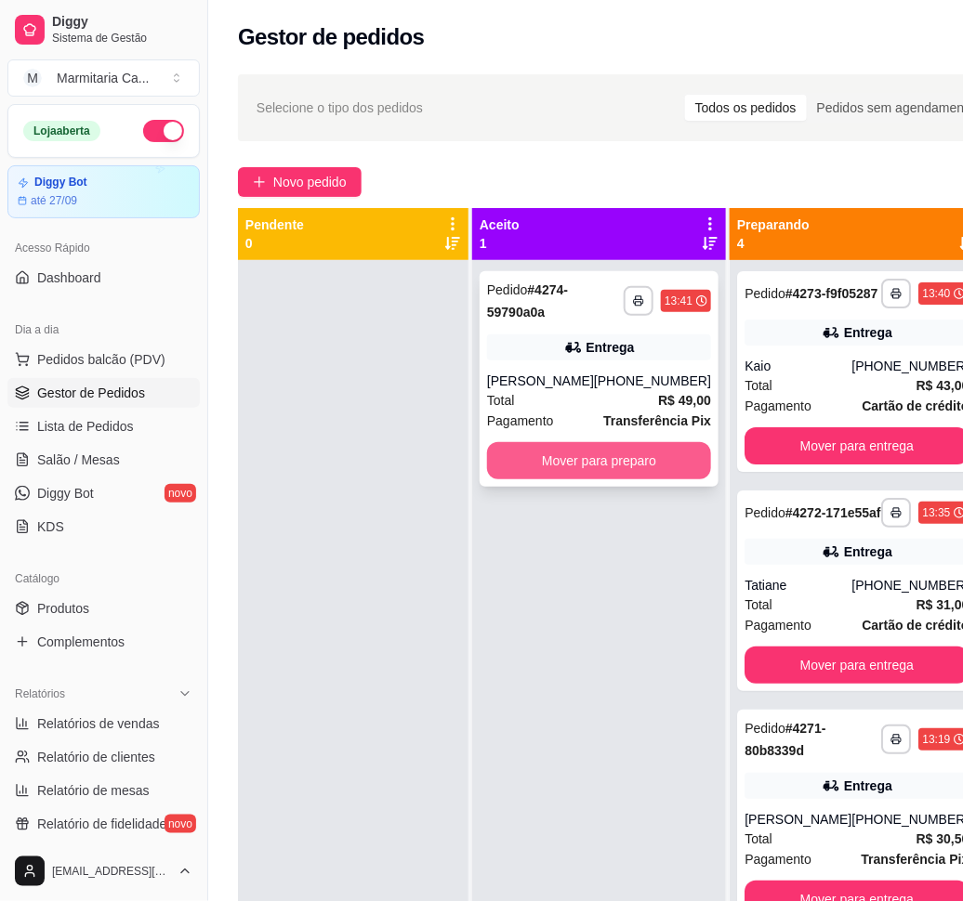
click at [597, 461] on button "Mover para preparo" at bounding box center [599, 460] width 224 height 37
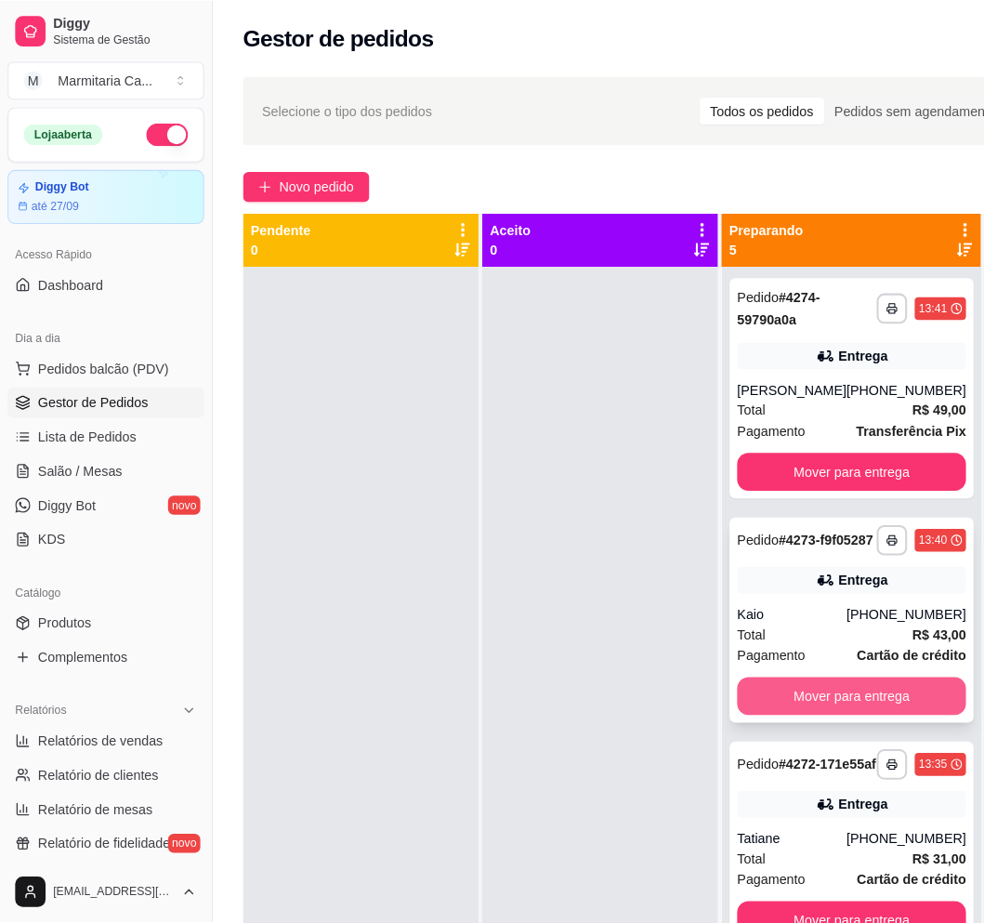
scroll to position [279, 0]
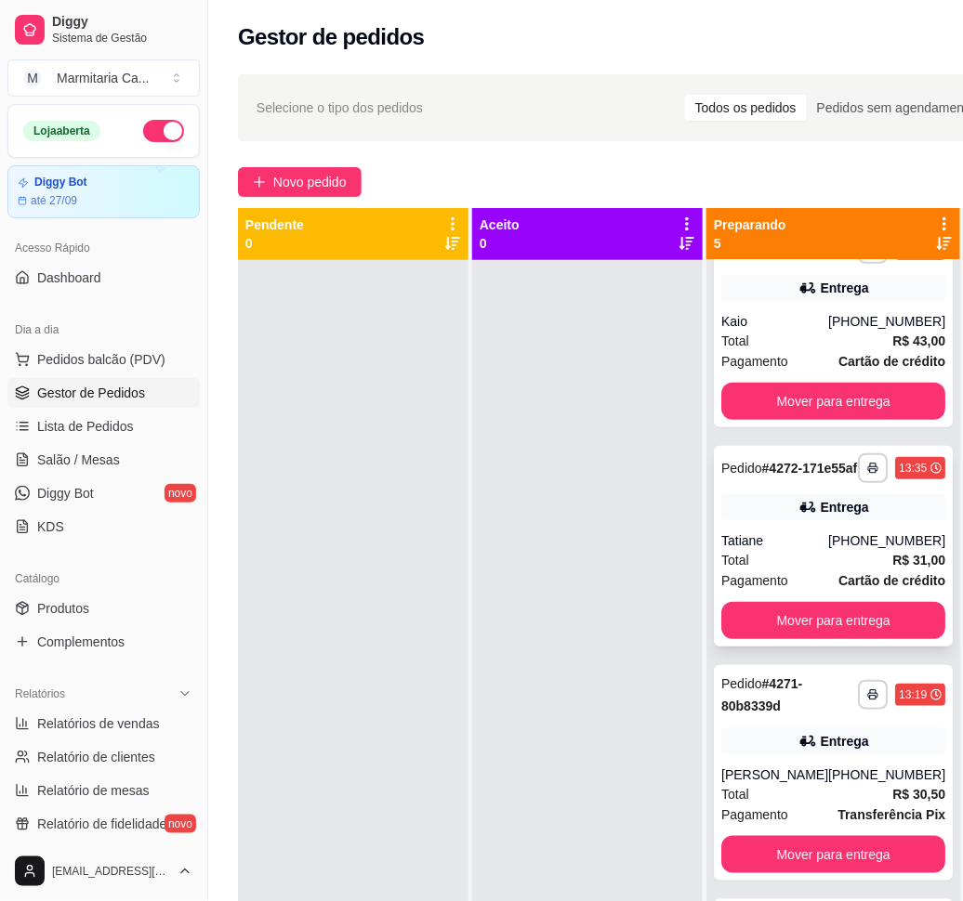
click at [775, 571] on div "Total R$ 31,00" at bounding box center [833, 560] width 224 height 20
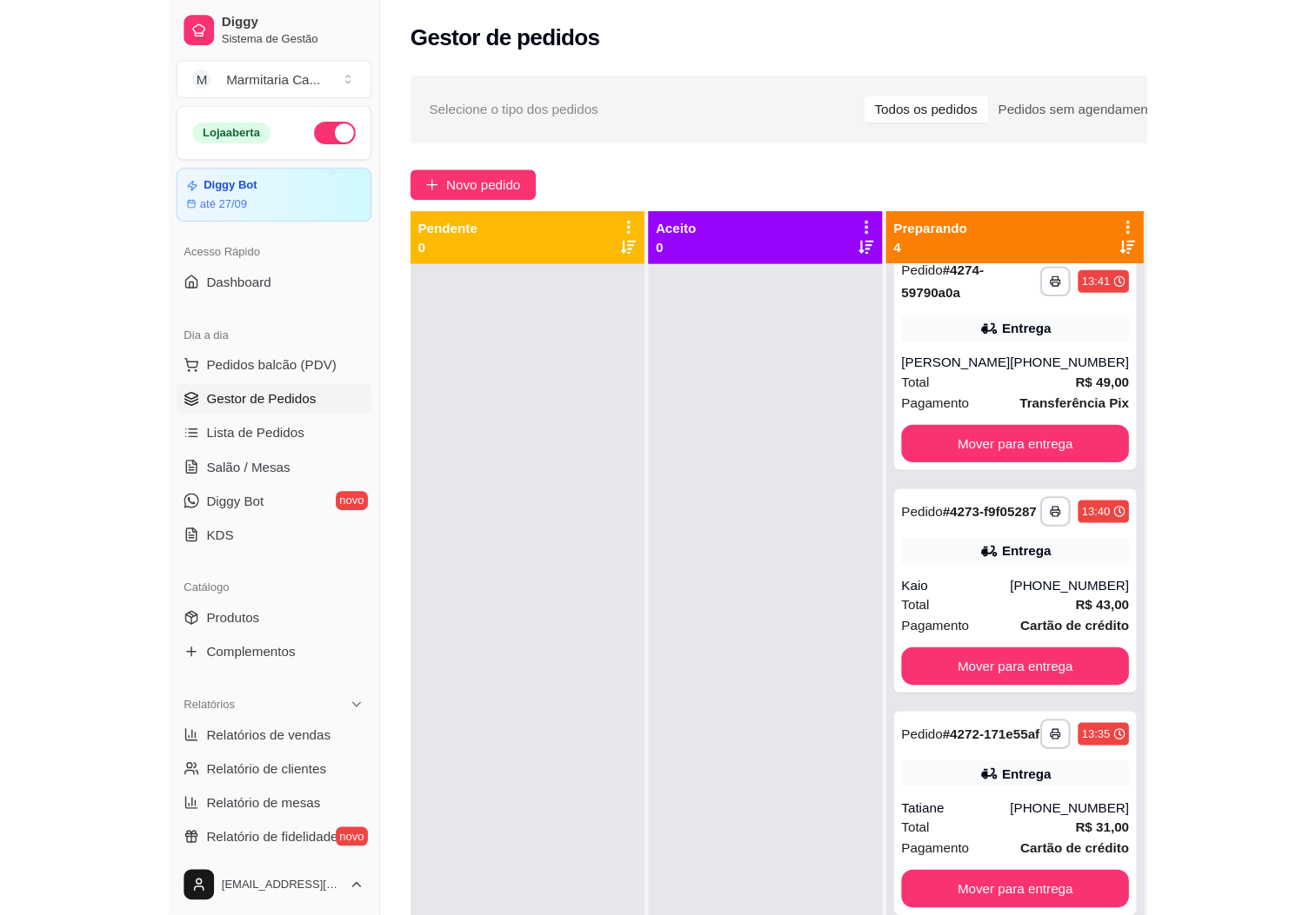
scroll to position [0, 0]
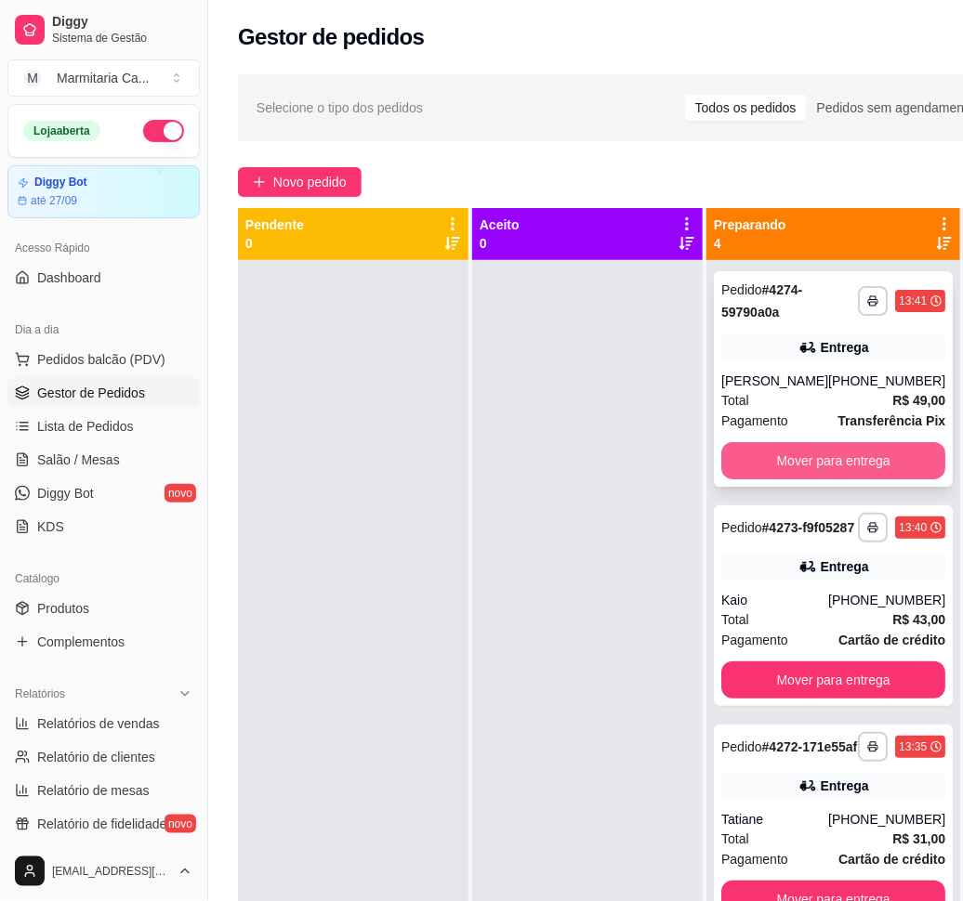
click at [832, 461] on button "Mover para entrega" at bounding box center [833, 460] width 224 height 37
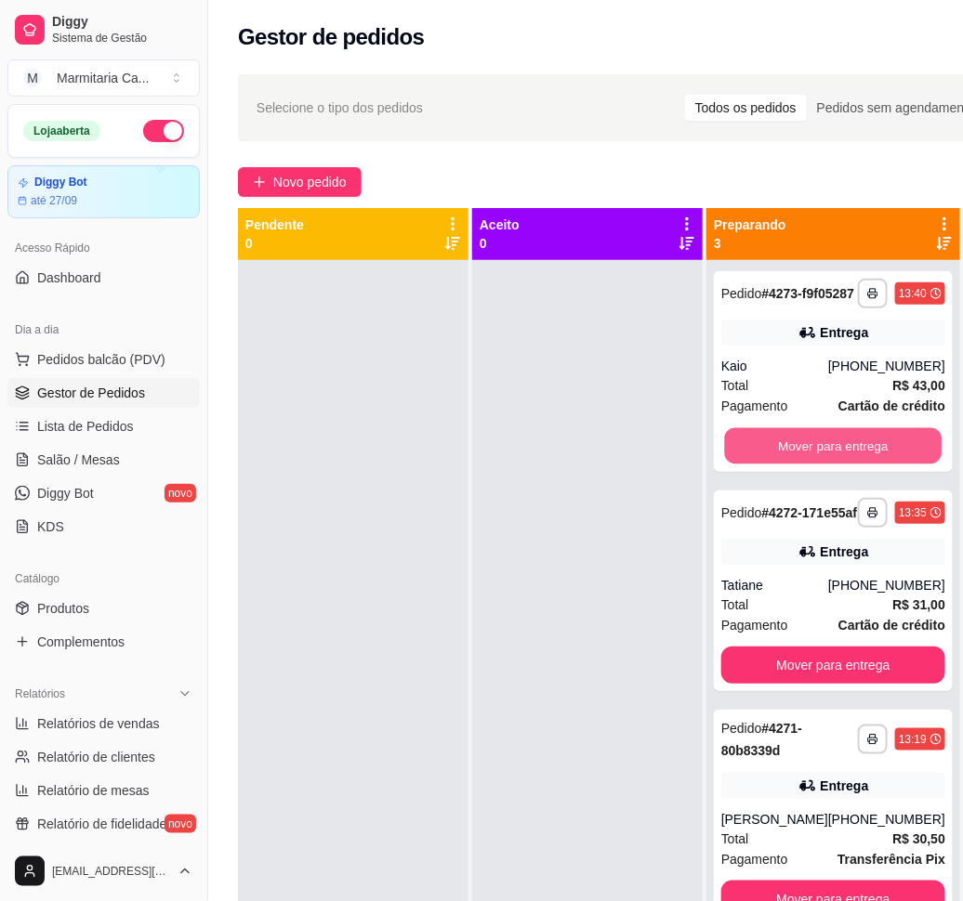
click at [832, 461] on button "Mover para entrega" at bounding box center [833, 446] width 217 height 36
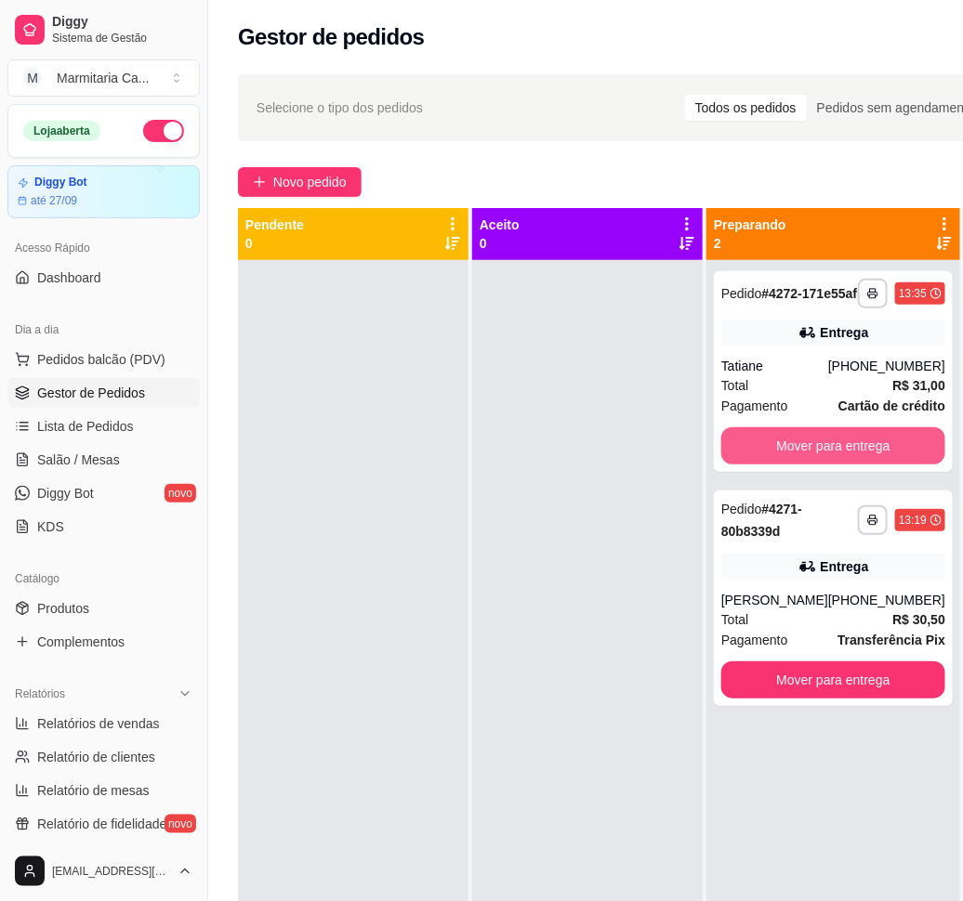
click at [832, 461] on button "Mover para entrega" at bounding box center [833, 445] width 224 height 37
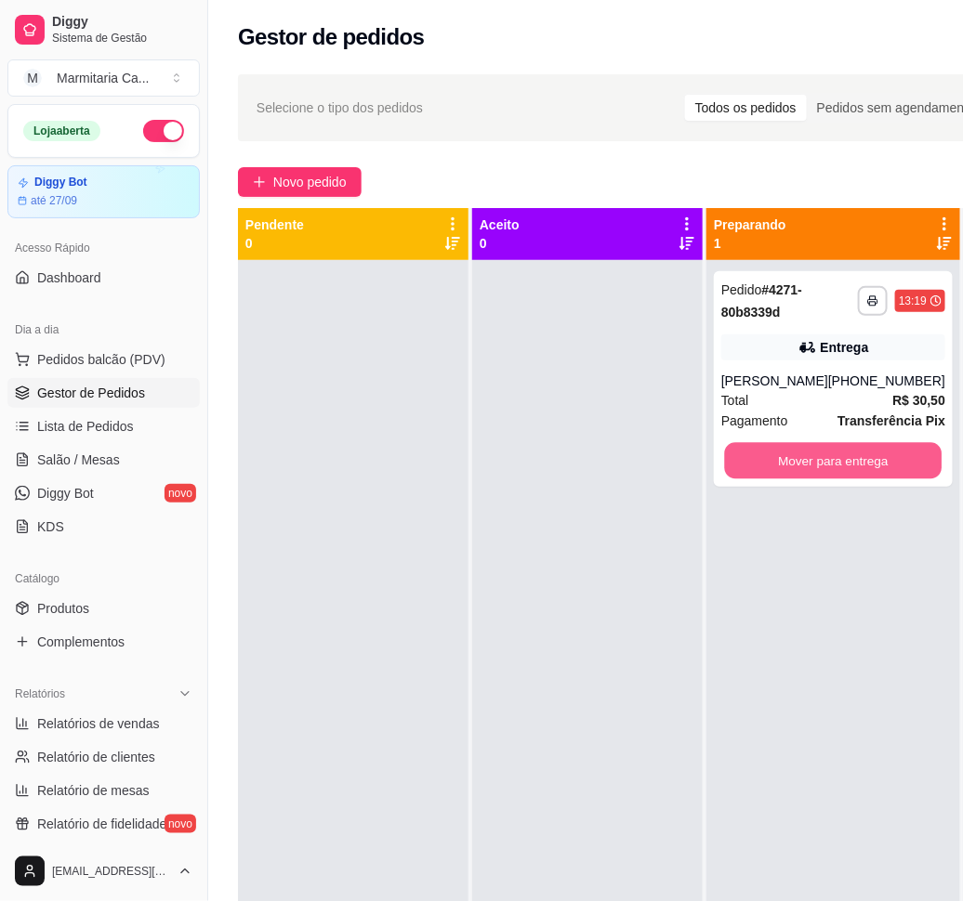
click at [832, 461] on button "Mover para entrega" at bounding box center [833, 461] width 217 height 36
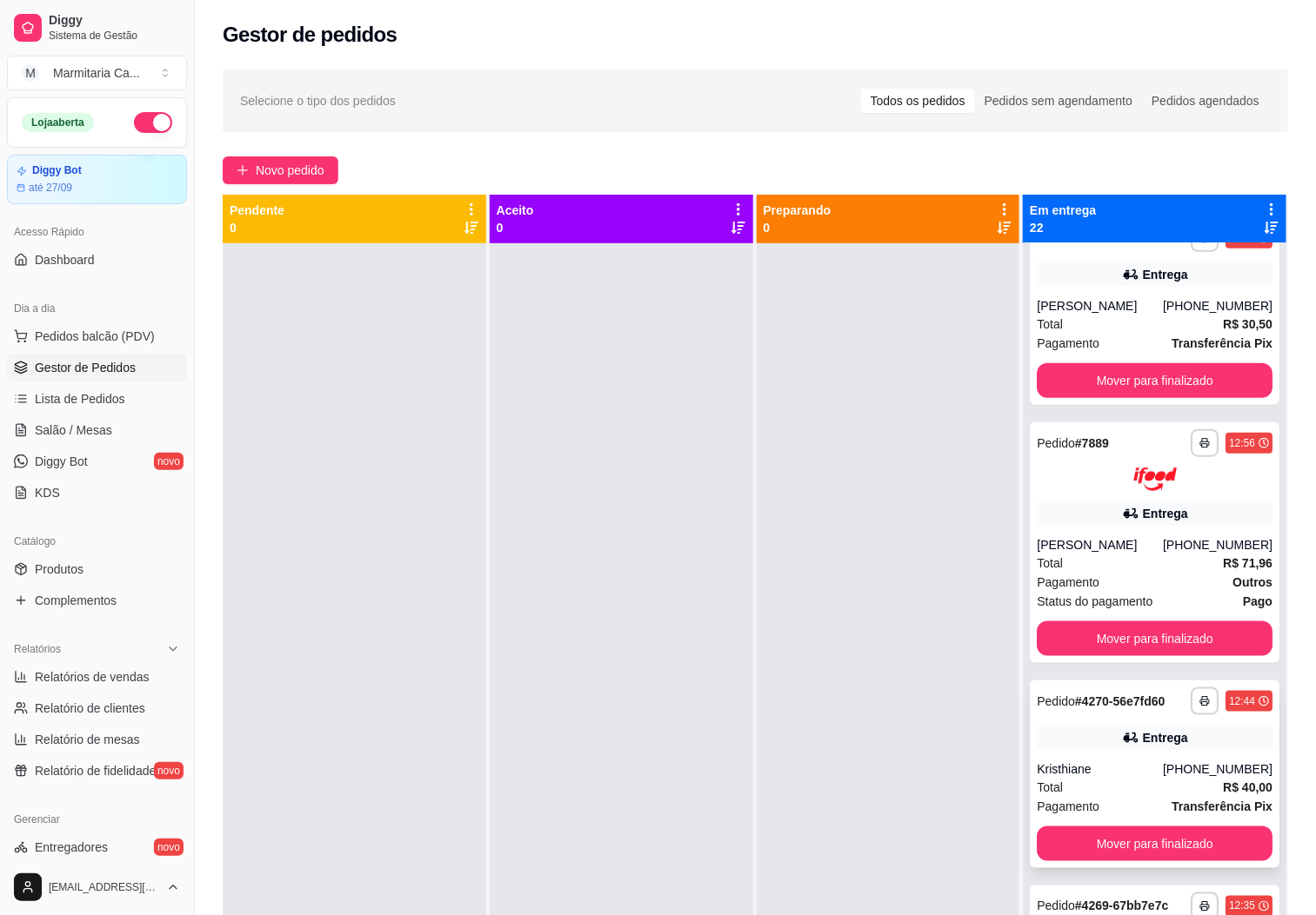
scroll to position [913, 0]
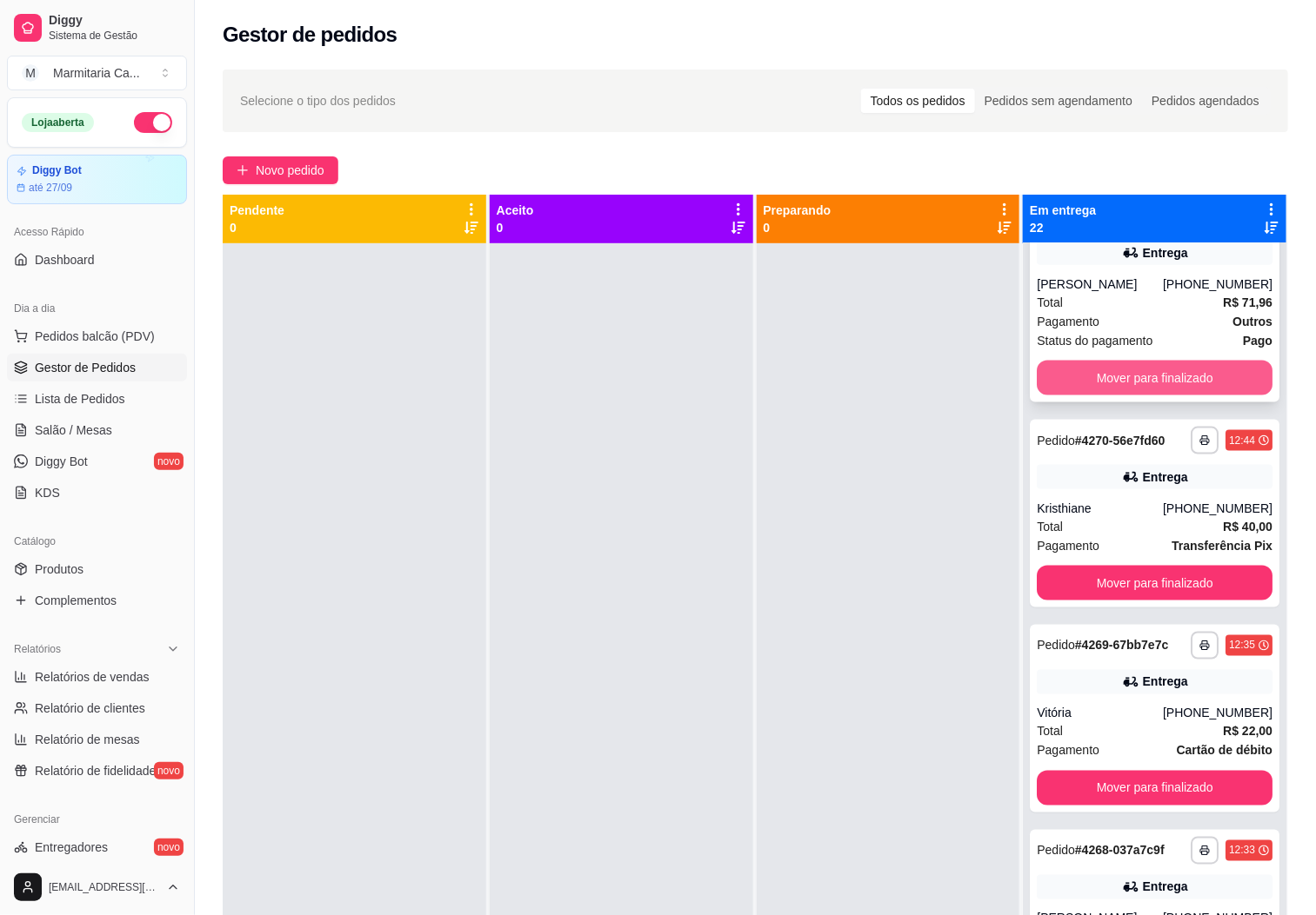
click at [900, 396] on button "Mover para finalizado" at bounding box center [1155, 378] width 236 height 35
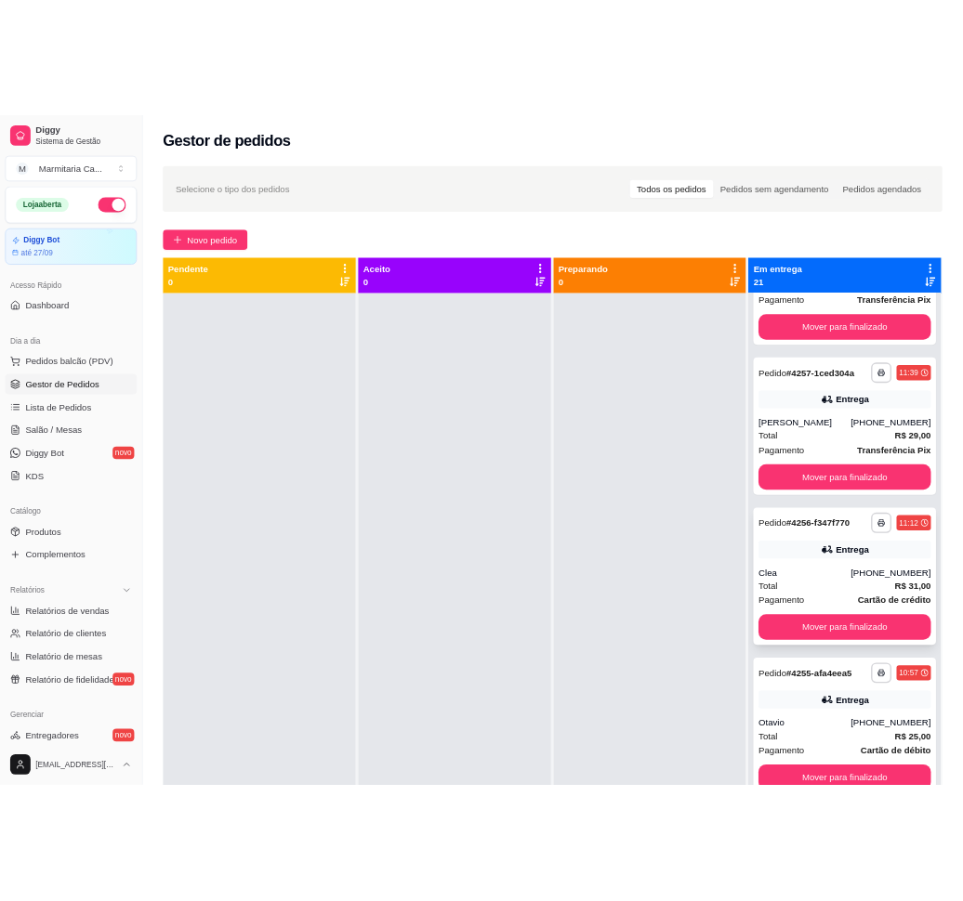
scroll to position [0, 0]
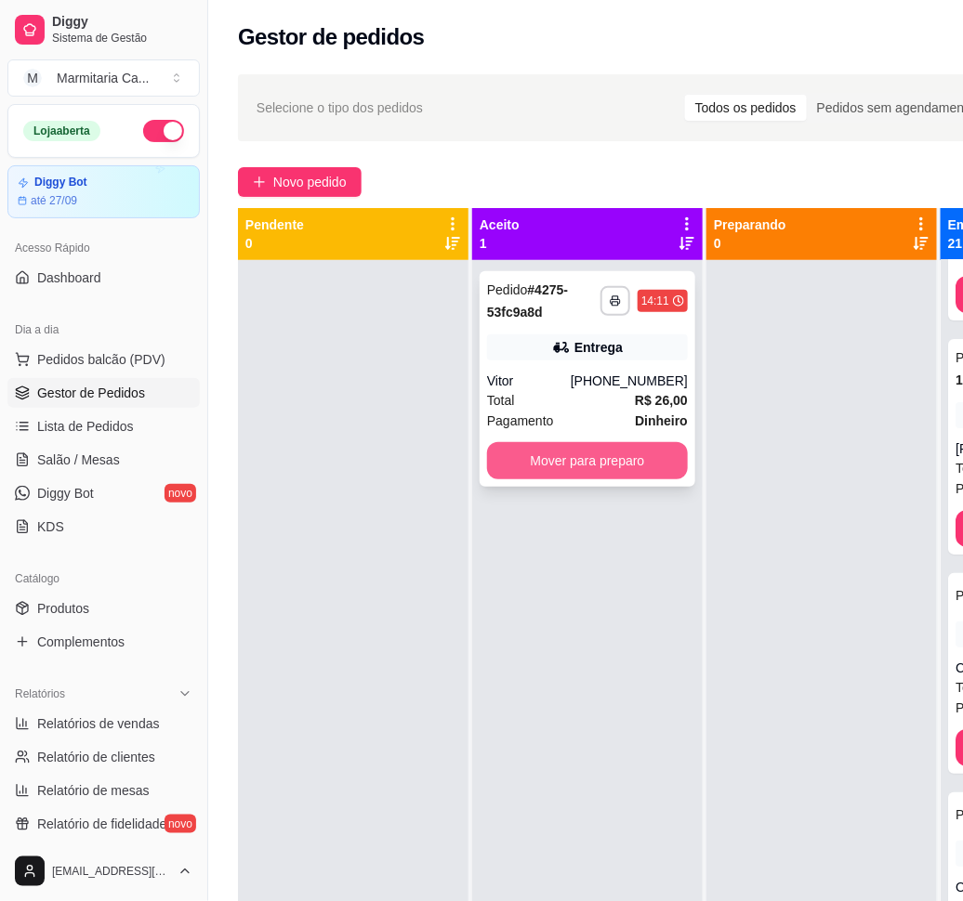
click at [645, 475] on button "Mover para preparo" at bounding box center [587, 460] width 201 height 37
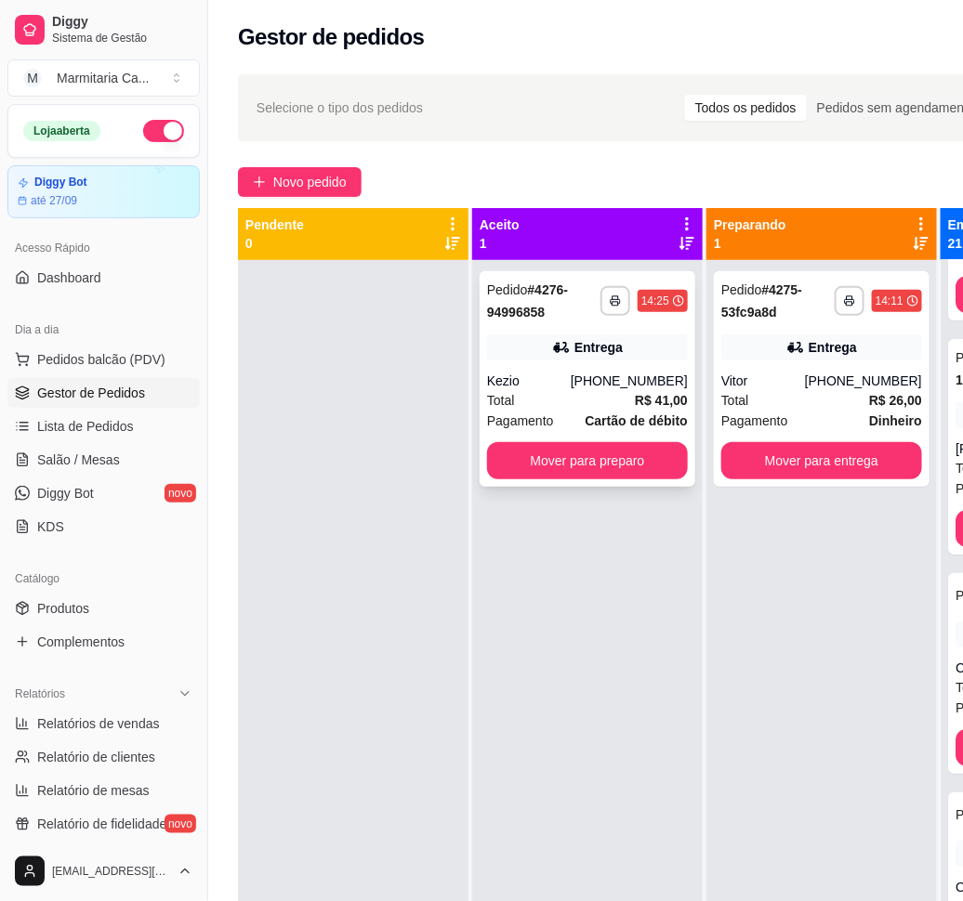
click at [571, 480] on div "**********" at bounding box center [587, 379] width 216 height 216
click at [613, 460] on button "Mover para preparo" at bounding box center [587, 461] width 195 height 36
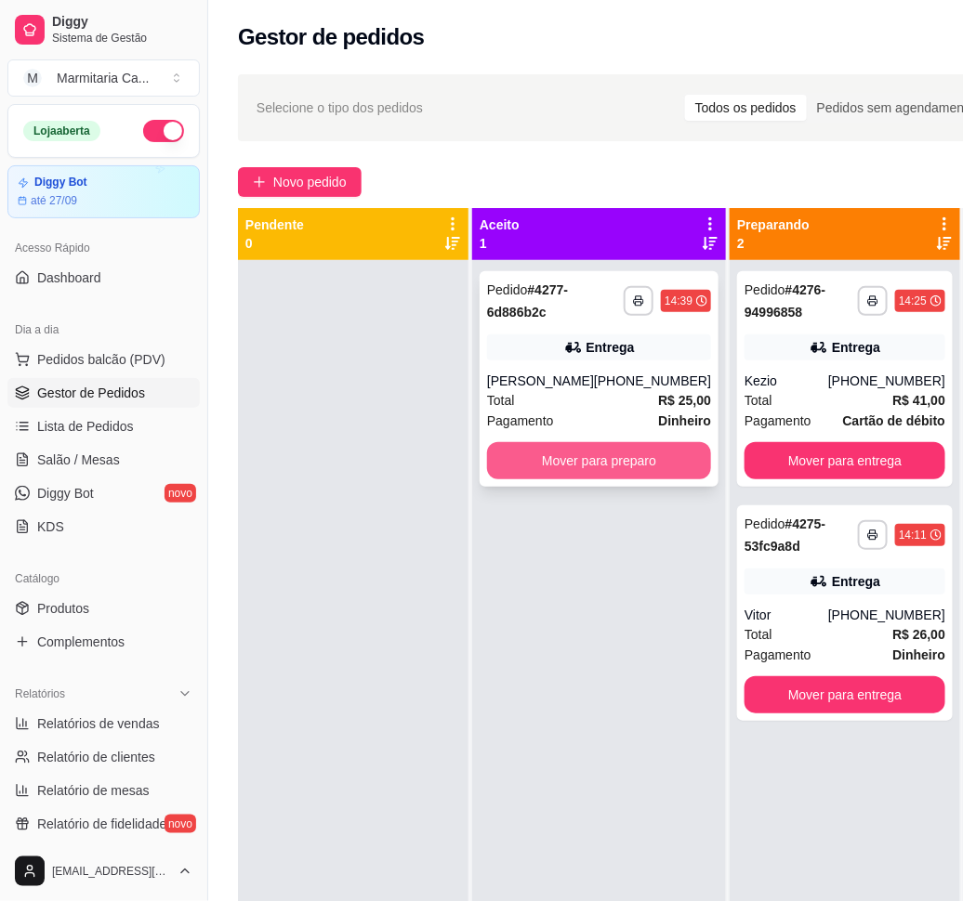
click at [591, 446] on button "Mover para preparo" at bounding box center [599, 460] width 224 height 37
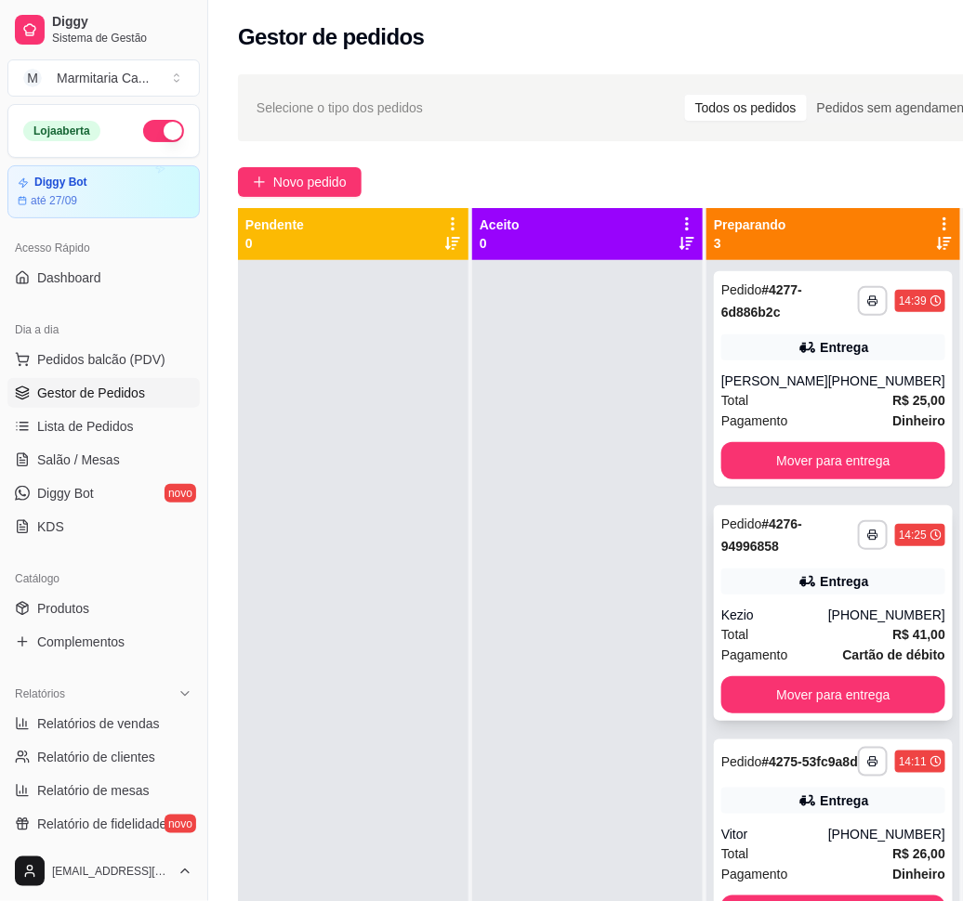
scroll to position [72, 0]
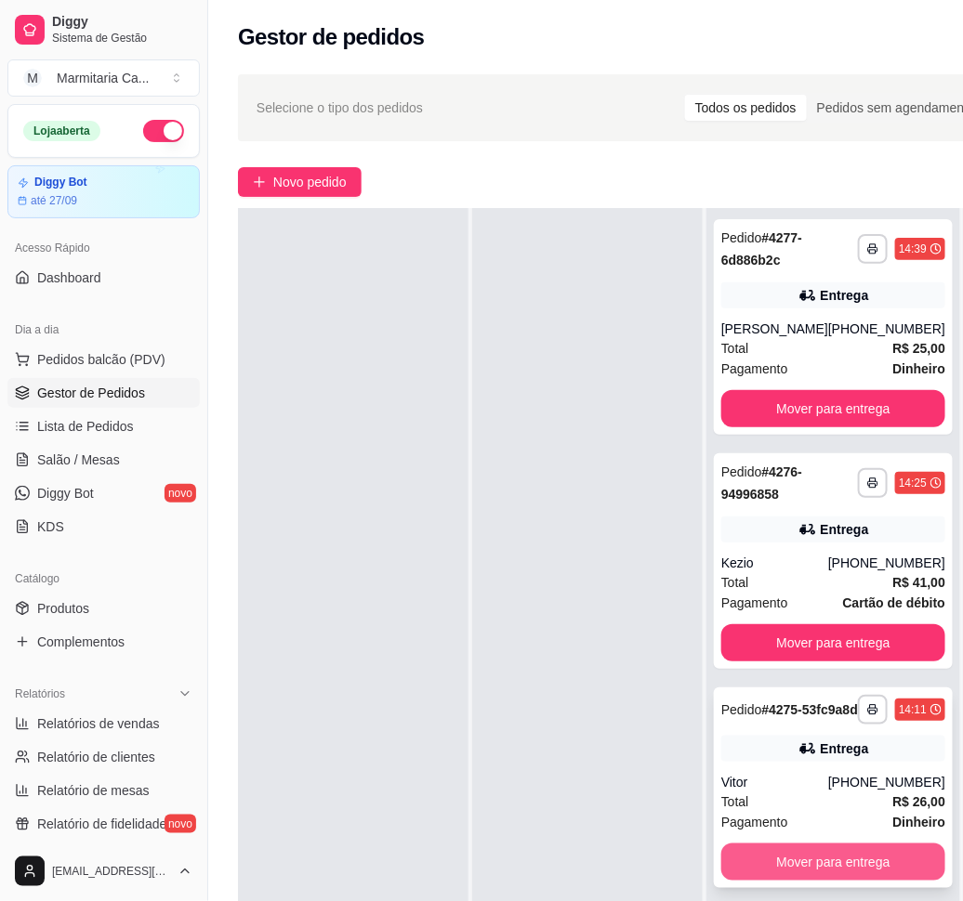
click at [751, 873] on button "Mover para entrega" at bounding box center [833, 862] width 224 height 37
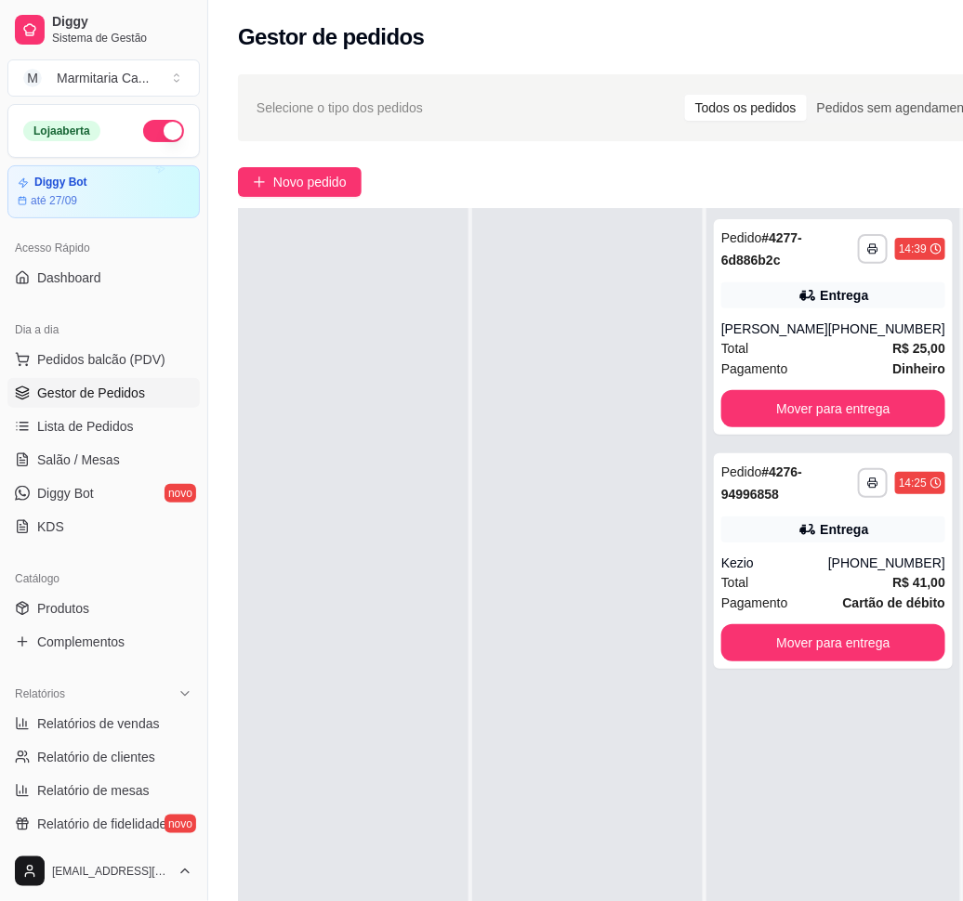
scroll to position [4021, 0]
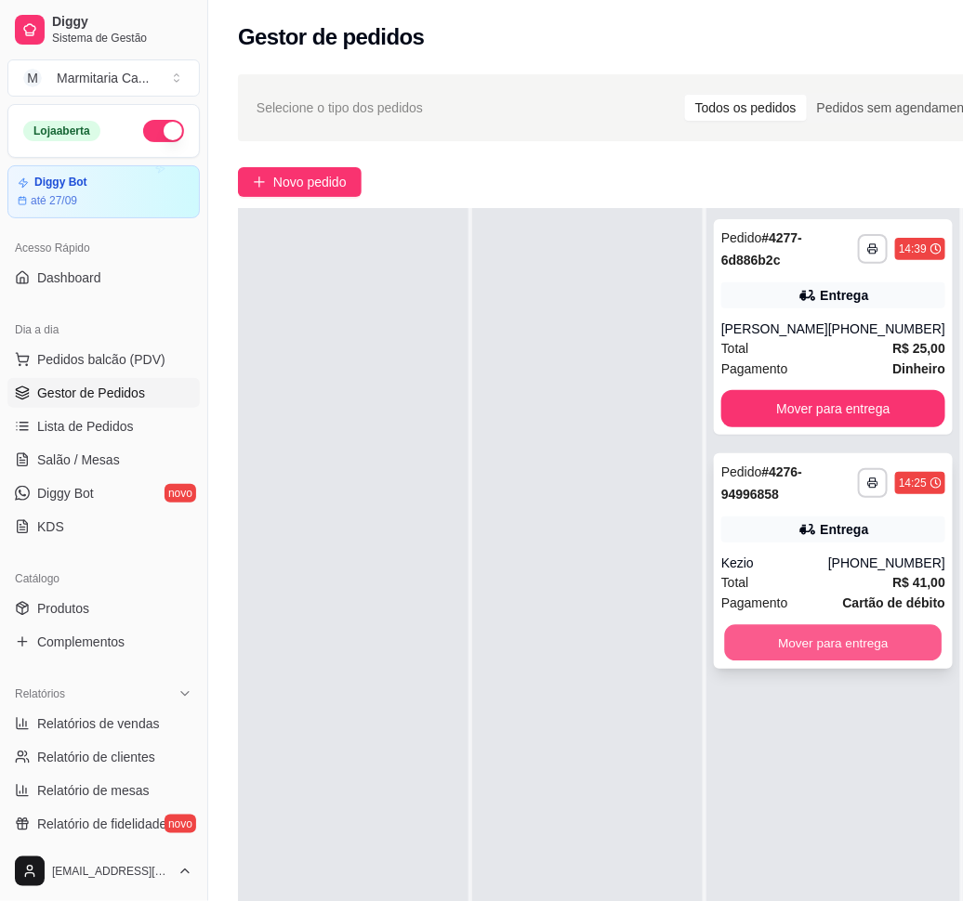
click at [762, 634] on button "Mover para entrega" at bounding box center [833, 643] width 217 height 36
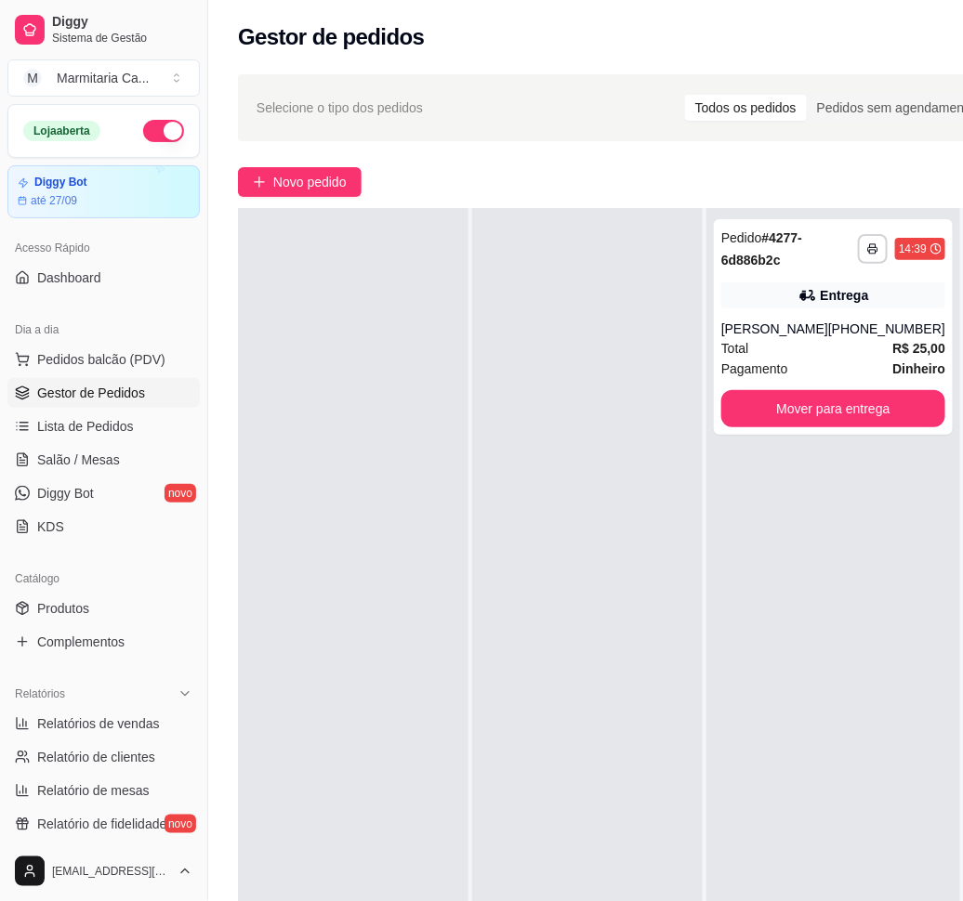
scroll to position [4255, 0]
click at [843, 391] on button "Mover para entrega" at bounding box center [833, 408] width 224 height 37
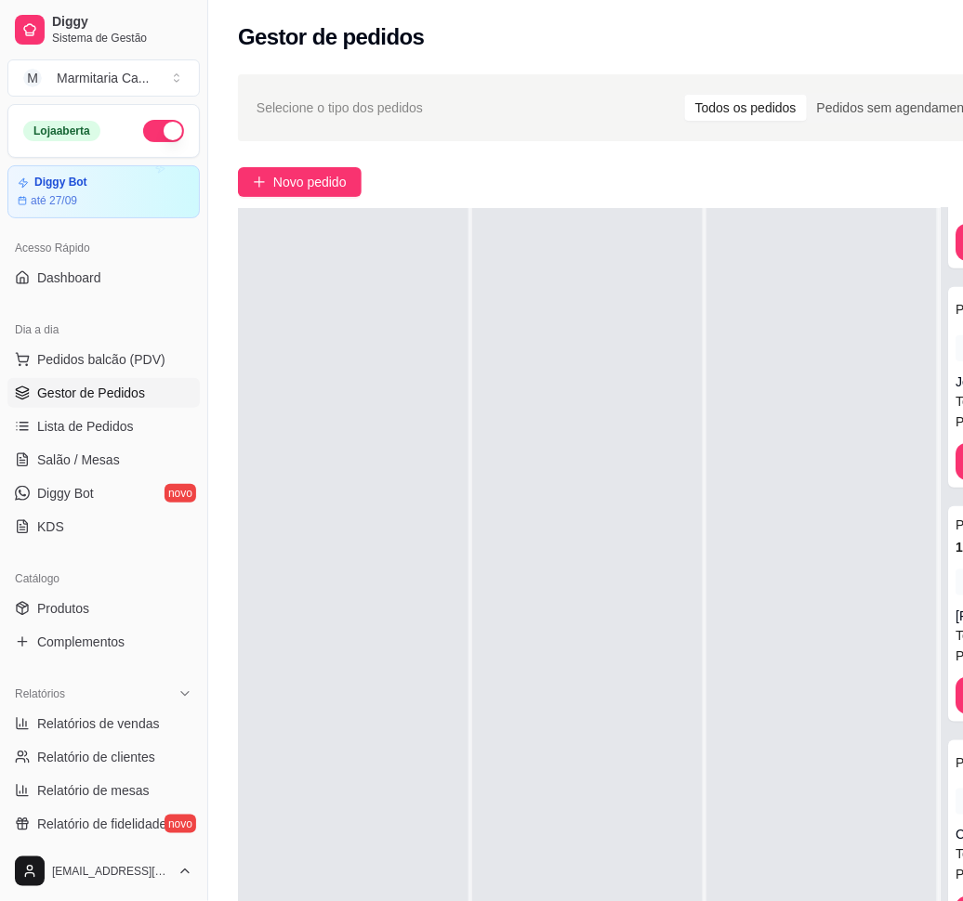
scroll to position [4489, 0]
